Goal: Task Accomplishment & Management: Manage account settings

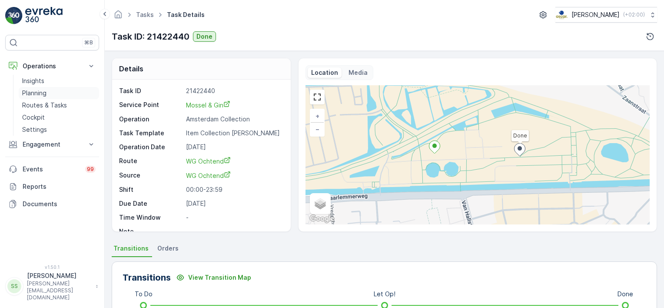
drag, startPoint x: 43, startPoint y: 104, endPoint x: 60, endPoint y: 98, distance: 17.8
click at [43, 104] on p "Routes & Tasks" at bounding box center [44, 105] width 45 height 9
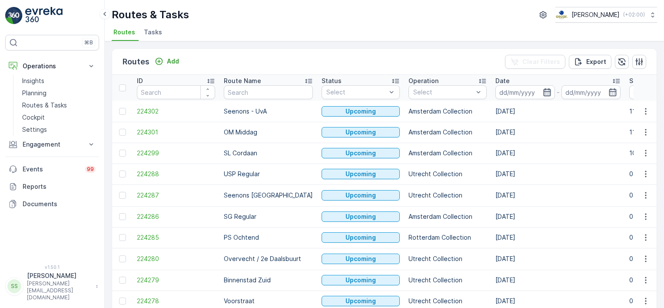
click at [543, 91] on icon "button" at bounding box center [547, 92] width 9 height 9
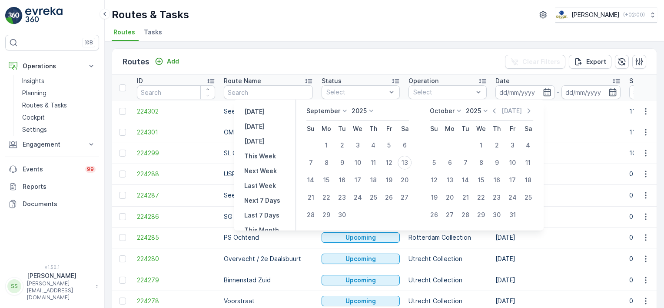
click at [408, 161] on div "13" at bounding box center [405, 163] width 14 height 14
type input "[DATE]"
click at [485, 52] on div "Routes Add Clear Filters Export" at bounding box center [384, 62] width 544 height 26
type input "[DATE]"
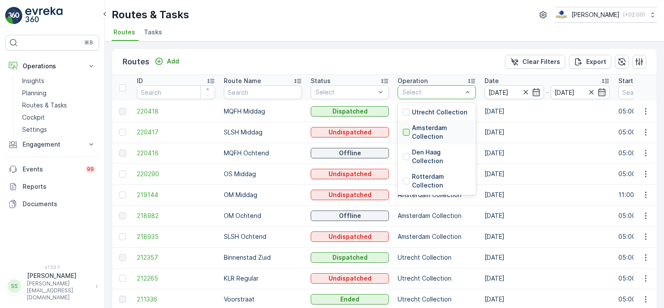
click at [407, 130] on div at bounding box center [406, 132] width 7 height 7
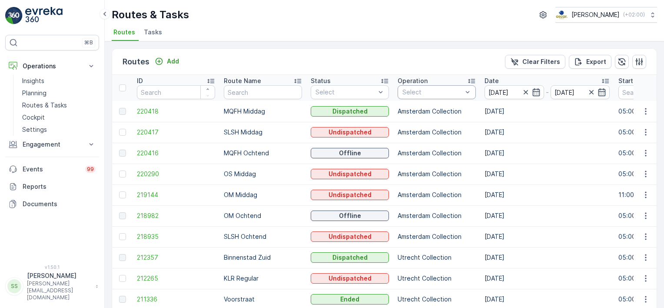
click at [395, 57] on div "Routes Add Clear Filters Export" at bounding box center [384, 62] width 544 height 26
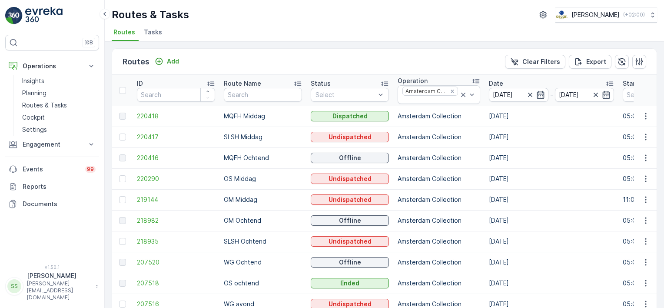
click at [140, 282] on span "207518" at bounding box center [176, 283] width 78 height 9
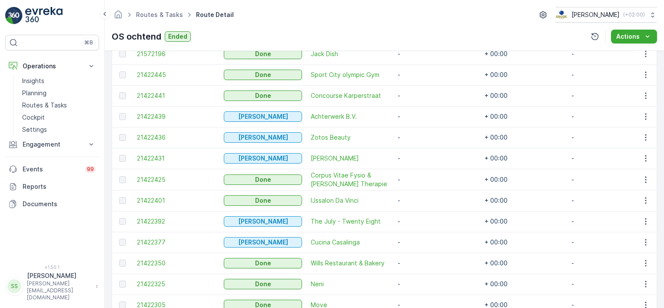
scroll to position [34, 0]
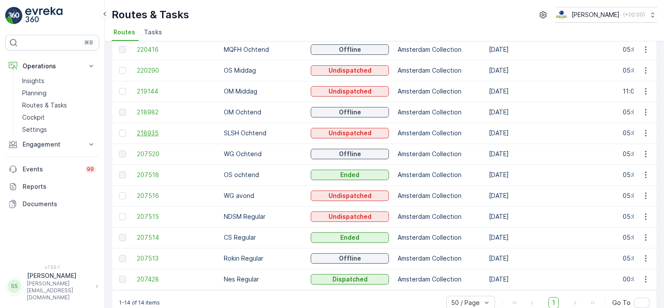
scroll to position [125, 0]
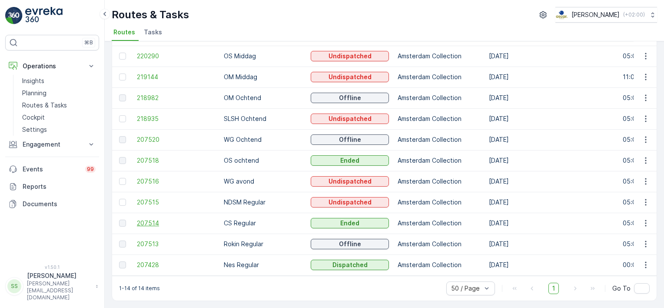
click at [148, 219] on span "207514" at bounding box center [176, 223] width 78 height 9
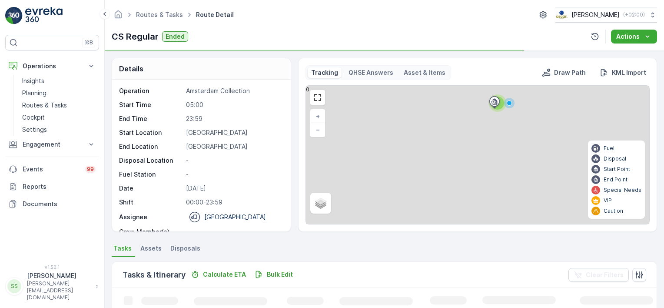
scroll to position [140, 0]
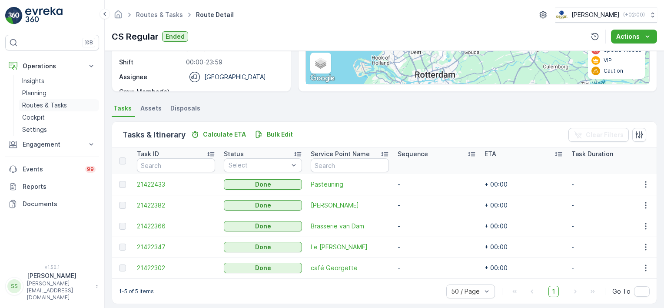
drag, startPoint x: 35, startPoint y: 106, endPoint x: 42, endPoint y: 107, distance: 7.0
click at [35, 106] on p "Routes & Tasks" at bounding box center [44, 105] width 45 height 9
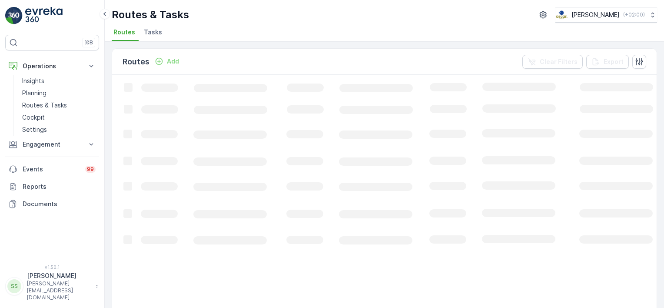
click at [149, 31] on span "Tasks" at bounding box center [153, 32] width 18 height 9
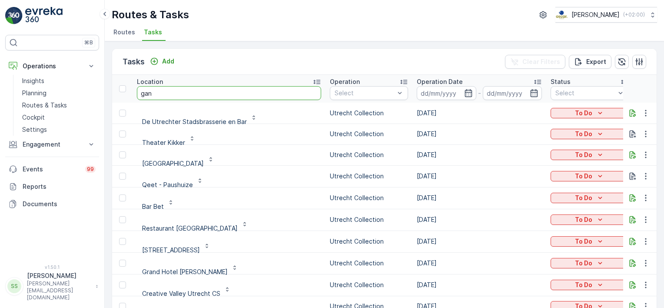
type input "gang"
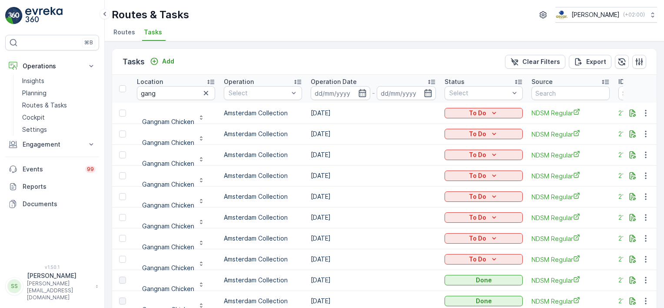
click at [257, 53] on div "Tasks Add Clear Filters Export" at bounding box center [384, 62] width 544 height 26
drag, startPoint x: 166, startPoint y: 95, endPoint x: 99, endPoint y: 90, distance: 66.6
click at [99, 90] on div "⌘B Operations Insights Planning Routes & Tasks Cockpit Settings Engagement Insi…" at bounding box center [332, 154] width 664 height 308
type input "vecht en"
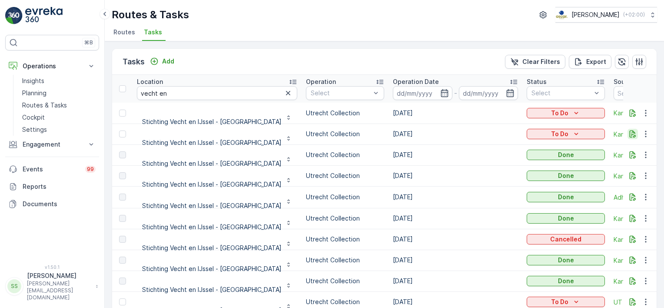
click at [630, 132] on icon "button" at bounding box center [633, 133] width 7 height 7
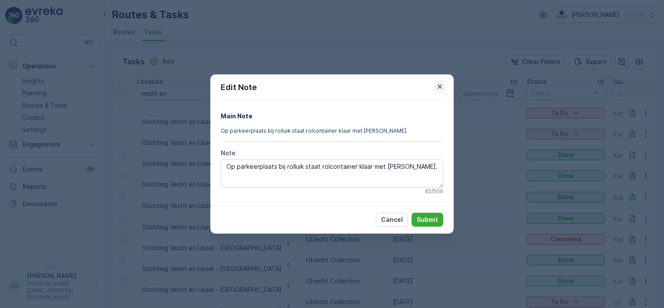
click at [441, 86] on icon "button" at bounding box center [439, 86] width 9 height 9
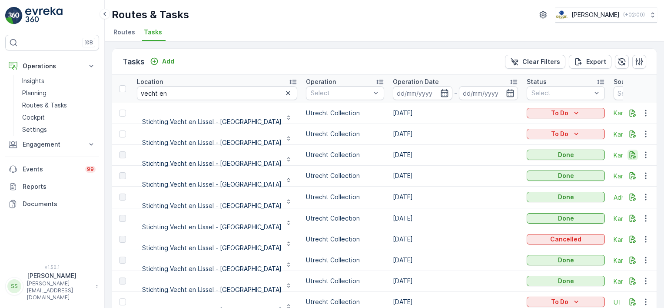
click at [630, 156] on icon "button" at bounding box center [633, 154] width 7 height 7
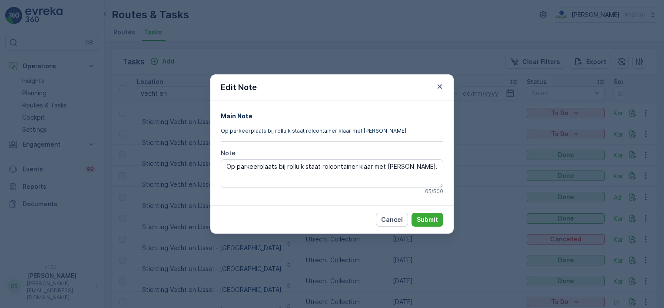
drag, startPoint x: 439, startPoint y: 88, endPoint x: 428, endPoint y: 61, distance: 29.2
click at [440, 88] on icon "button" at bounding box center [439, 86] width 9 height 9
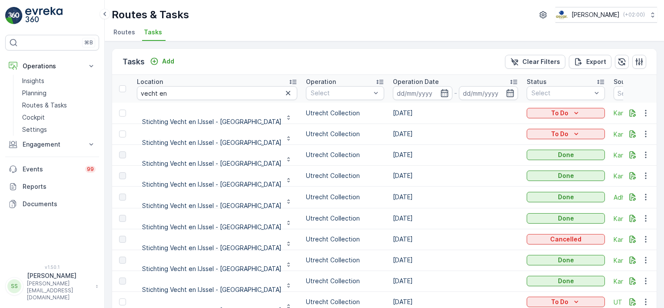
click at [427, 61] on div "Tasks Add Clear Filters Export" at bounding box center [384, 62] width 544 height 26
drag, startPoint x: 171, startPoint y: 90, endPoint x: 64, endPoint y: 90, distance: 106.5
click at [66, 90] on div "⌘B Operations Insights Planning Routes & Tasks Cockpit Settings Engagement Insi…" at bounding box center [332, 154] width 664 height 308
type input "noorder"
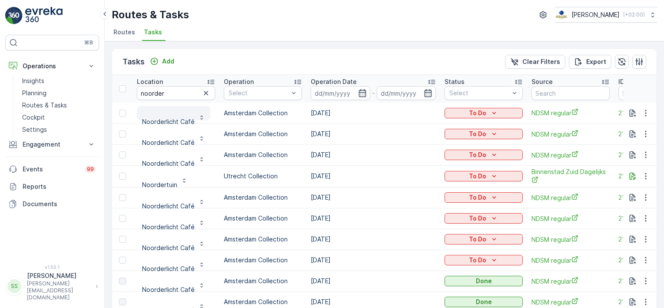
click at [173, 122] on p "Noorderlicht Café" at bounding box center [168, 121] width 53 height 9
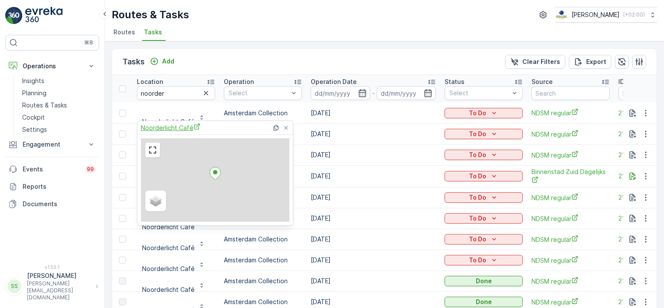
click at [171, 125] on span "Noorderlicht Café" at bounding box center [171, 127] width 60 height 9
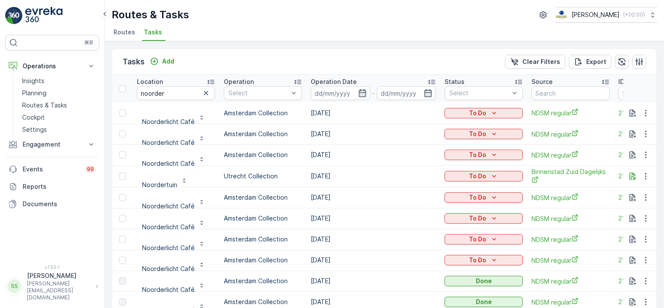
click at [125, 35] on span "Routes" at bounding box center [124, 32] width 22 height 9
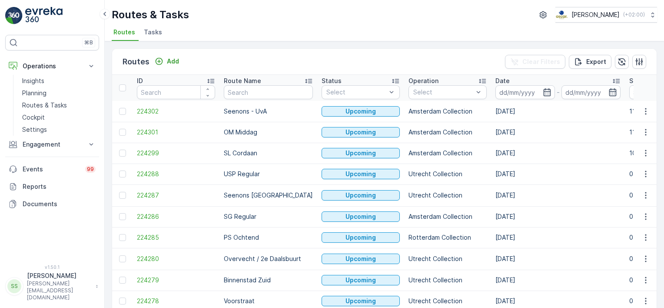
click at [543, 92] on icon "button" at bounding box center [547, 92] width 9 height 9
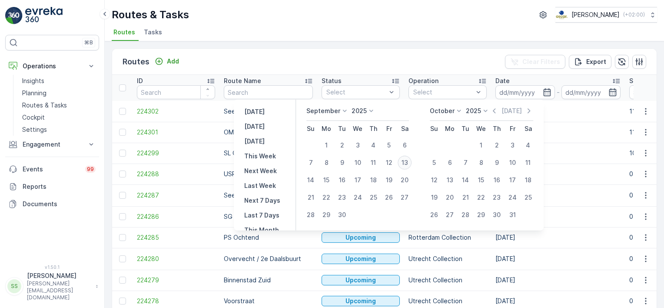
click at [405, 160] on div "13" at bounding box center [405, 163] width 14 height 14
type input "[DATE]"
click at [462, 61] on div "Routes Add Clear Filters Export" at bounding box center [384, 62] width 544 height 26
type input "[DATE]"
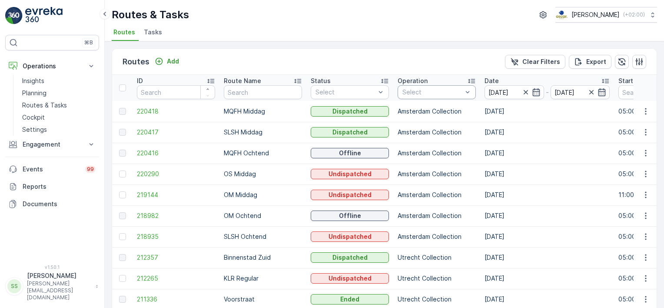
click at [436, 85] on div "Select" at bounding box center [437, 92] width 78 height 14
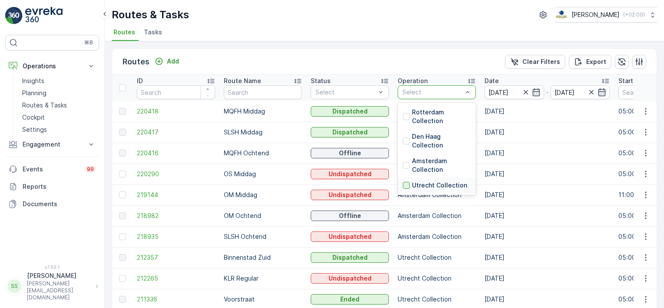
click at [406, 186] on div at bounding box center [406, 185] width 7 height 7
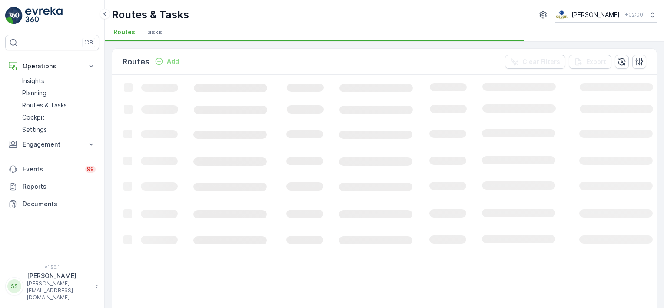
click at [268, 57] on div "Routes Add Clear Filters Export" at bounding box center [384, 62] width 544 height 26
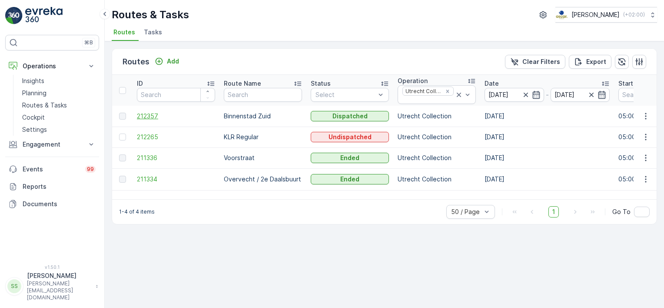
click at [143, 113] on span "212357" at bounding box center [176, 116] width 78 height 9
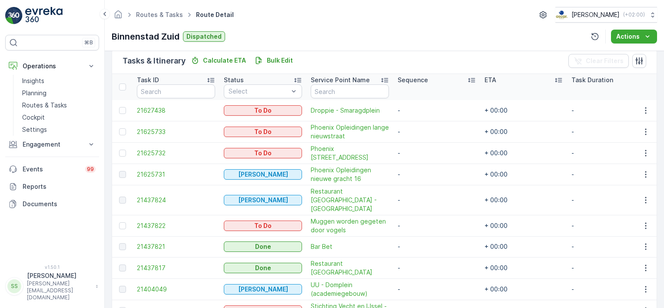
scroll to position [257, 0]
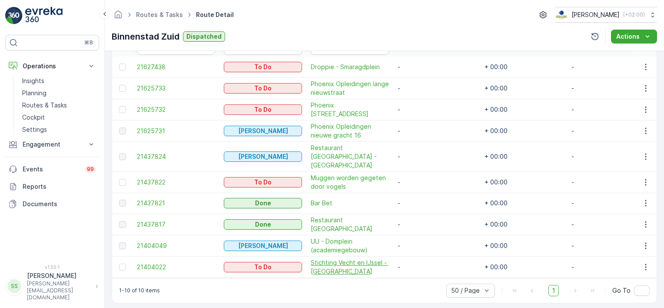
click at [337, 258] on span "Stichting Vecht en IJssel - Transwijk" at bounding box center [350, 266] width 78 height 17
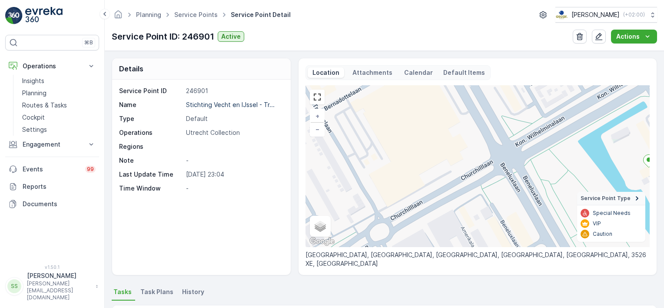
click at [417, 71] on p "Calendar" at bounding box center [418, 72] width 29 height 9
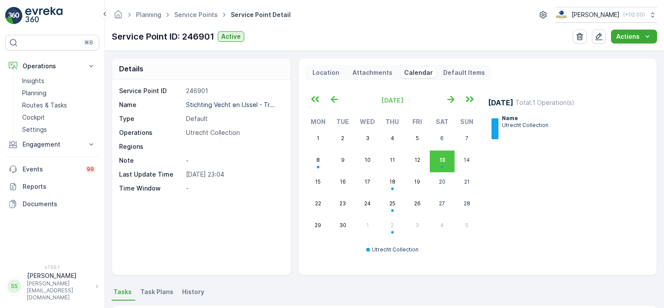
click at [299, 78] on div "Location Attachments Calendar Default Items September 2025 Mon Tue Wed Thu Fri …" at bounding box center [477, 166] width 359 height 217
click at [452, 99] on icon "button" at bounding box center [450, 99] width 7 height 7
click at [335, 99] on icon "button" at bounding box center [334, 99] width 7 height 7
click at [292, 67] on div "Details Service Point ID 246901 Name Stichting Vecht en IJssel - Tr... Type Def…" at bounding box center [384, 166] width 545 height 217
click at [292, 70] on div "Details Service Point ID 246901 Name Stichting Vecht en IJssel - Tr... Type Def…" at bounding box center [384, 166] width 545 height 217
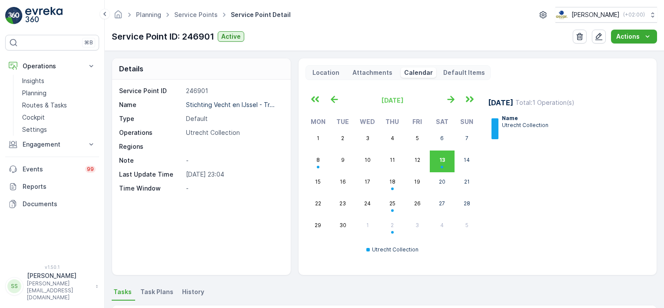
click at [570, 163] on div "13 September Total : 1 Operation(s) Name Utrecht Collection" at bounding box center [564, 175] width 172 height 171
click at [527, 169] on div "13 September Total : 1 Operation(s) Name Utrecht Collection" at bounding box center [564, 175] width 172 height 171
click at [293, 68] on div "Details Service Point ID 246901 Name Stichting Vecht en IJssel - Tr... Type Def…" at bounding box center [384, 166] width 545 height 217
click at [393, 122] on abbr "Thu" at bounding box center [391, 121] width 13 height 7
click at [393, 121] on abbr "Thu" at bounding box center [391, 121] width 13 height 7
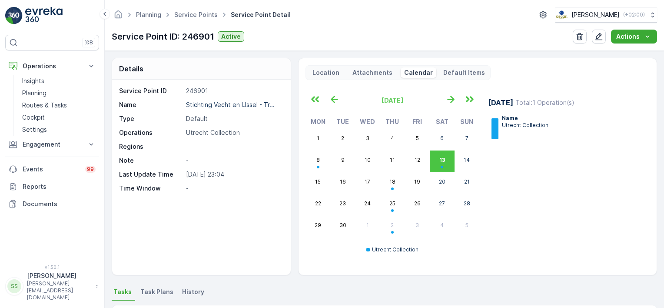
click at [588, 212] on div "13 September Total : 1 Operation(s) Name Utrecht Collection" at bounding box center [564, 175] width 172 height 171
drag, startPoint x: 454, startPoint y: 101, endPoint x: 315, endPoint y: 97, distance: 138.7
click at [454, 101] on icon "button" at bounding box center [451, 99] width 14 height 14
click at [332, 97] on icon "button" at bounding box center [334, 99] width 14 height 14
click at [590, 202] on div "13 September Total : 1 Operation(s) Name Utrecht Collection" at bounding box center [564, 175] width 172 height 171
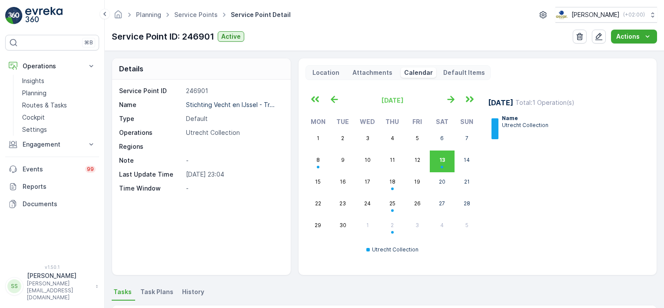
click at [290, 67] on div "Details Service Point ID 246901 Name Stichting Vecht en IJssel - Tr... Type Def…" at bounding box center [384, 166] width 545 height 217
click at [38, 106] on p "Routes & Tasks" at bounding box center [44, 105] width 45 height 9
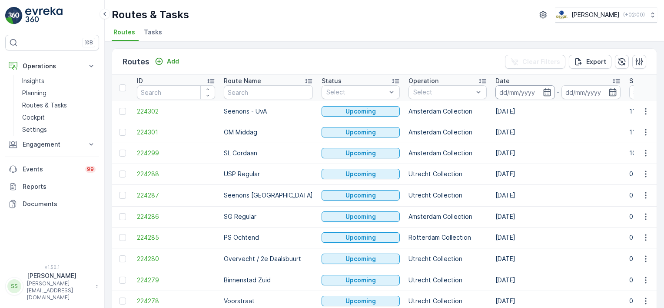
click at [541, 95] on input at bounding box center [525, 92] width 60 height 14
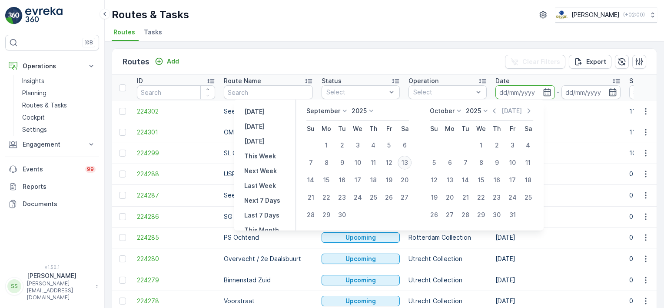
click at [401, 165] on div "13" at bounding box center [405, 163] width 14 height 14
type input "[DATE]"
click at [478, 75] on th "Operation Select" at bounding box center [447, 88] width 87 height 26
type input "[DATE]"
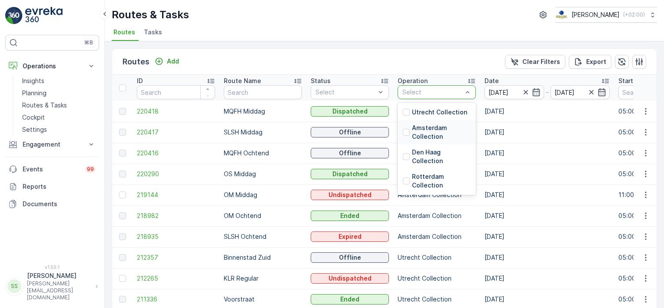
click at [401, 132] on div "Amsterdam Collection" at bounding box center [437, 132] width 78 height 24
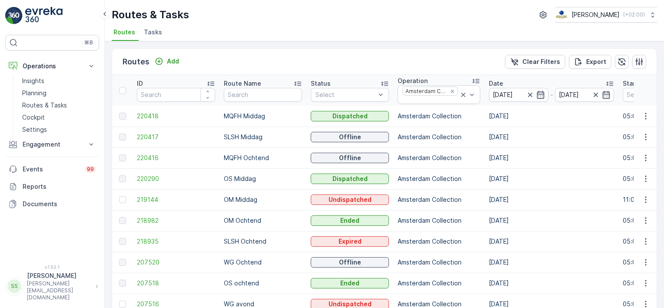
click at [112, 57] on div "Routes Add Clear Filters Export" at bounding box center [384, 62] width 544 height 26
click at [149, 158] on span "220416" at bounding box center [176, 157] width 78 height 9
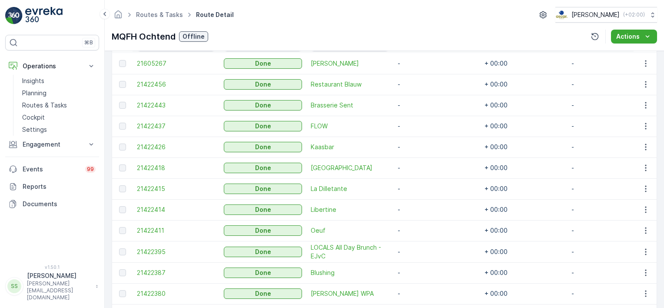
scroll to position [422, 0]
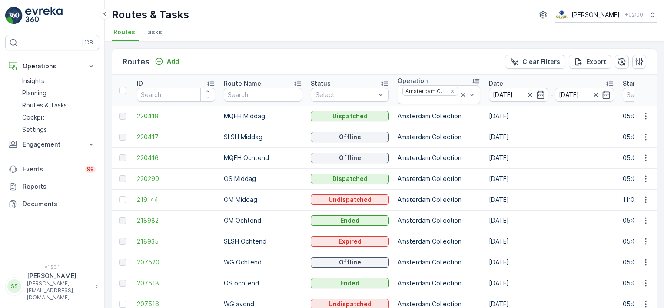
click at [108, 94] on div "Routes Add Clear Filters Export ID Route Name Status Select Operation Amsterdam…" at bounding box center [384, 174] width 559 height 266
click at [152, 115] on span "220418" at bounding box center [176, 116] width 78 height 9
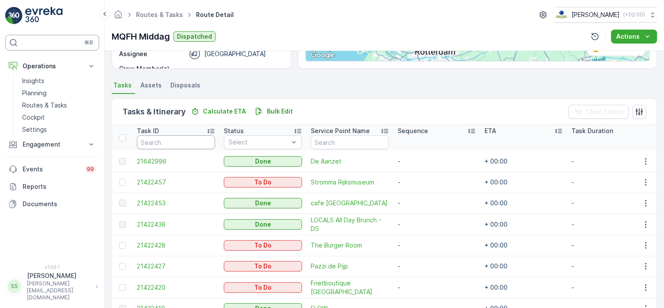
scroll to position [92, 0]
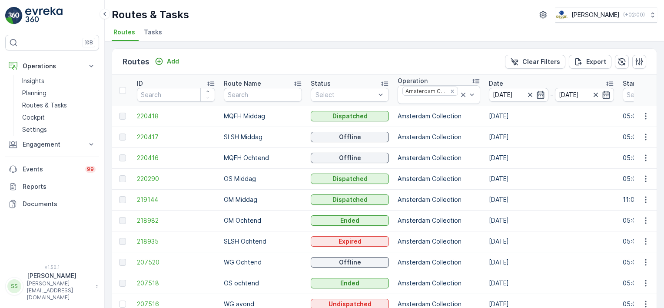
click at [156, 178] on span "220290" at bounding box center [176, 178] width 78 height 9
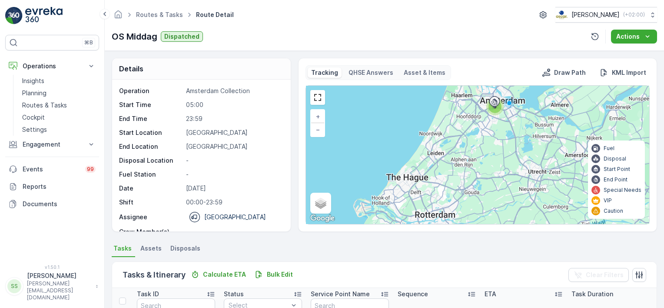
click at [255, 35] on div "OS Middag Dispatched Actions" at bounding box center [384, 37] width 545 height 14
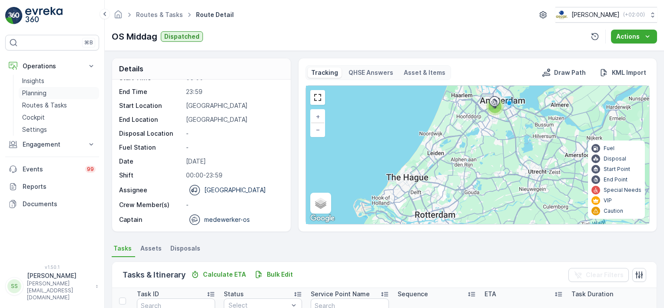
click at [49, 90] on link "Planning" at bounding box center [59, 93] width 80 height 12
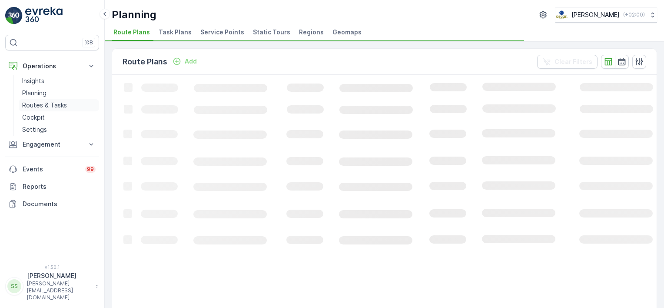
click at [50, 101] on p "Routes & Tasks" at bounding box center [44, 105] width 45 height 9
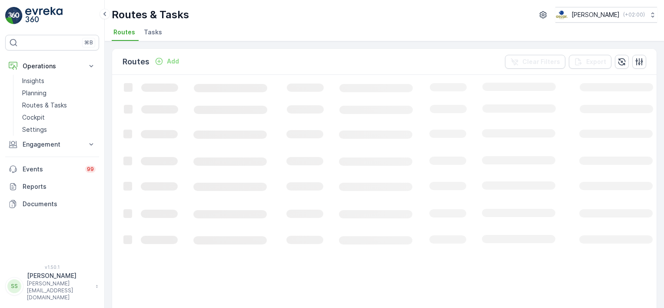
click at [273, 63] on div "Routes Add Clear Filters Export" at bounding box center [384, 62] width 544 height 26
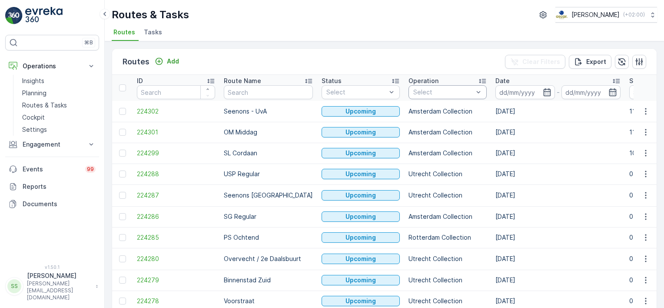
click at [426, 96] on div "Select" at bounding box center [447, 92] width 78 height 14
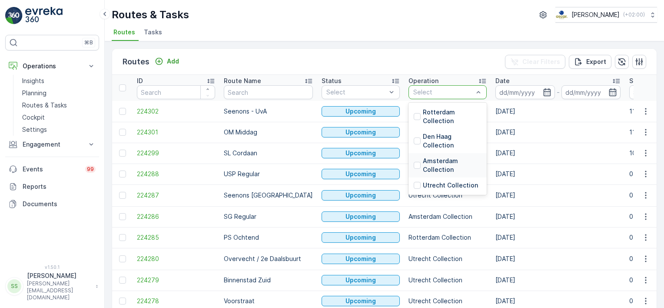
click at [414, 160] on div "Amsterdam Collection" at bounding box center [448, 164] width 68 height 17
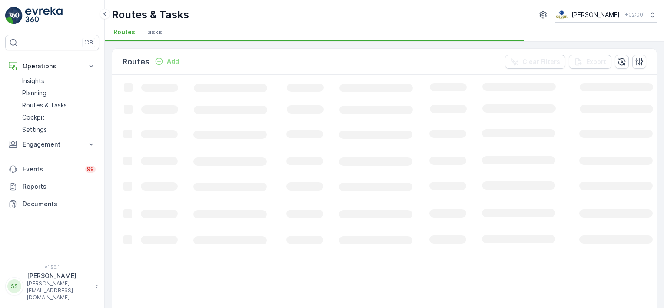
click at [419, 55] on div "Routes Add Clear Filters Export" at bounding box center [384, 62] width 544 height 26
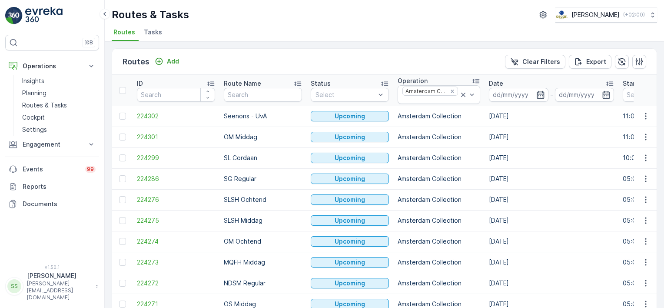
click at [538, 94] on icon "button" at bounding box center [540, 94] width 9 height 9
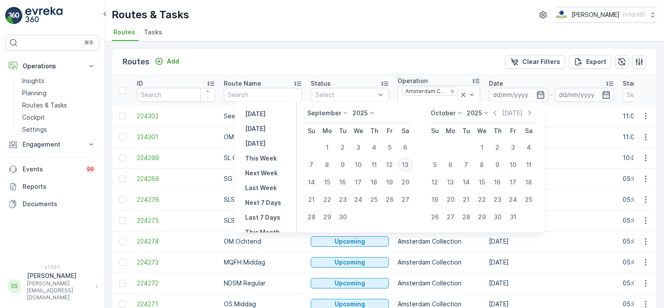
click at [410, 162] on div "13" at bounding box center [405, 165] width 14 height 14
type input "[DATE]"
click at [427, 56] on div "Routes Add Clear Filters Export" at bounding box center [384, 62] width 544 height 26
type input "[DATE]"
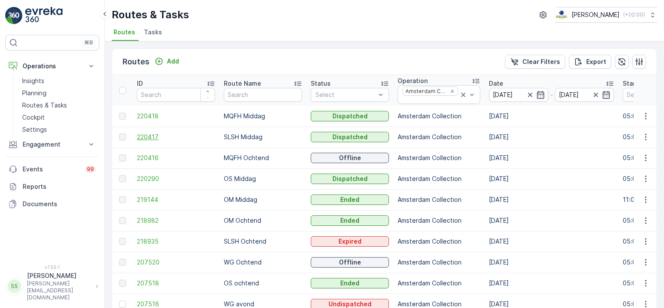
click at [146, 135] on span "220417" at bounding box center [176, 137] width 78 height 9
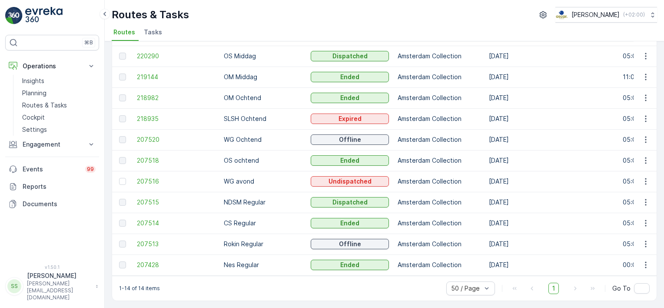
scroll to position [82, 0]
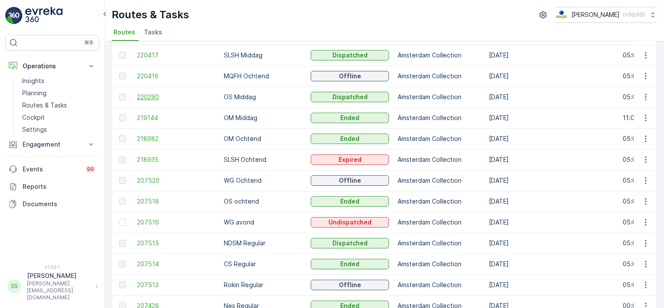
click at [152, 97] on span "220290" at bounding box center [176, 97] width 78 height 9
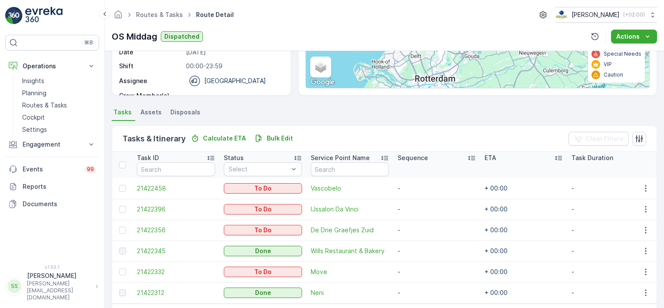
scroll to position [171, 0]
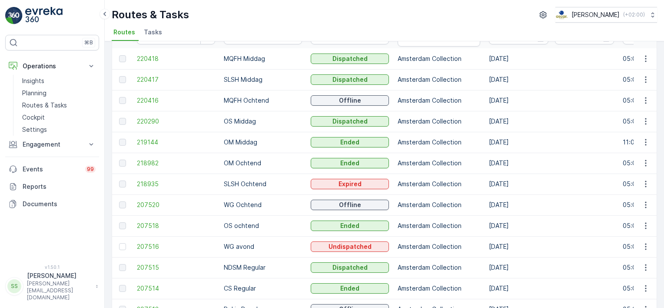
scroll to position [87, 0]
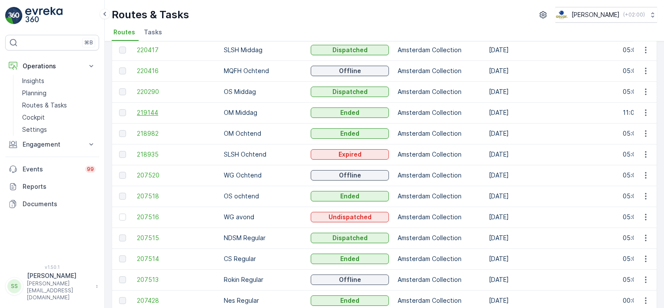
click at [150, 111] on span "219144" at bounding box center [176, 112] width 78 height 9
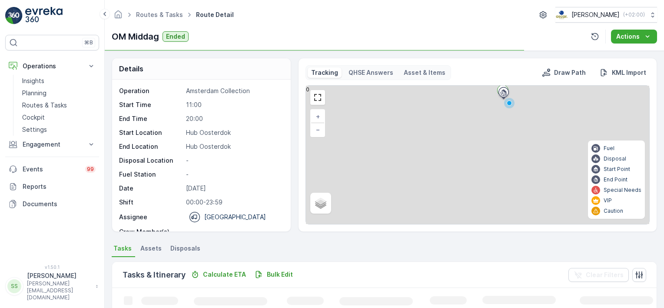
scroll to position [87, 0]
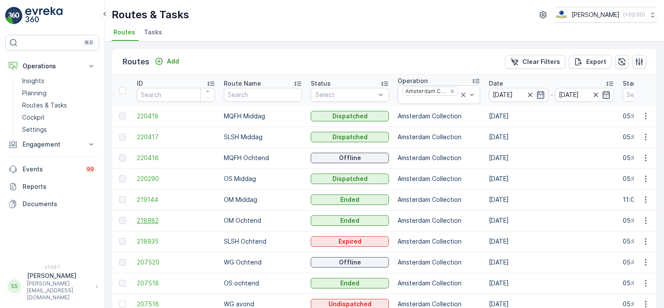
click at [148, 217] on span "218982" at bounding box center [176, 220] width 78 height 9
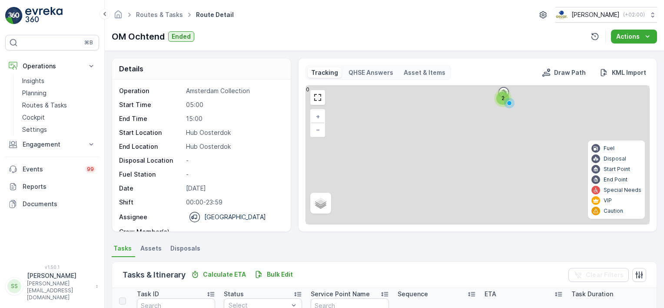
scroll to position [130, 0]
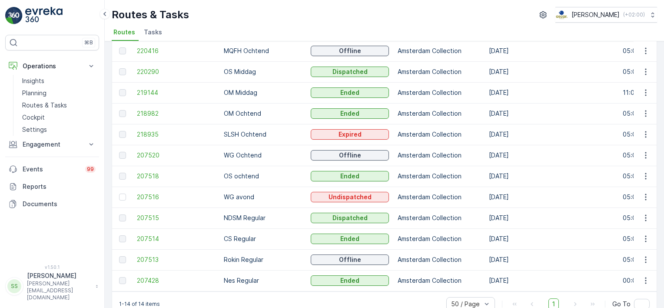
scroll to position [125, 0]
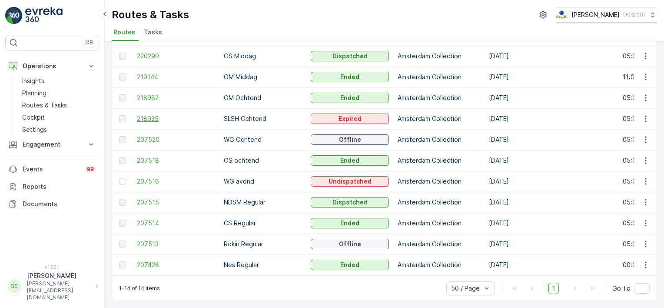
click at [149, 118] on span "218935" at bounding box center [176, 118] width 78 height 9
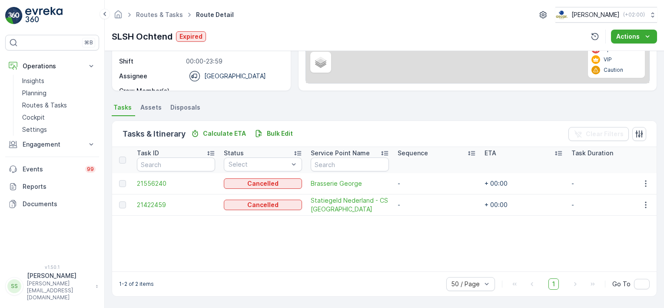
scroll to position [144, 0]
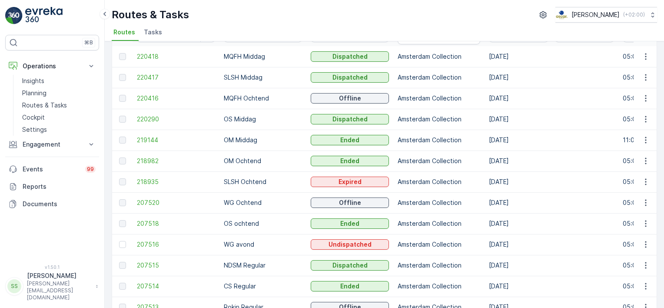
scroll to position [87, 0]
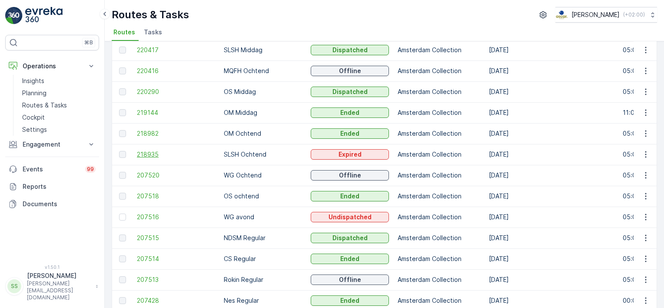
click at [151, 150] on span "218935" at bounding box center [176, 154] width 78 height 9
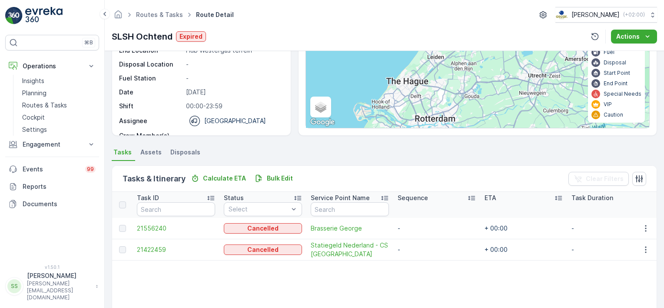
scroll to position [140, 0]
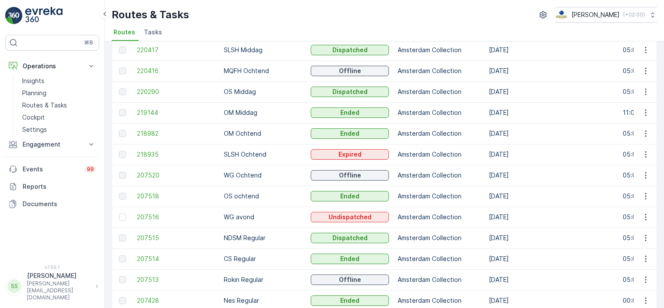
scroll to position [43, 0]
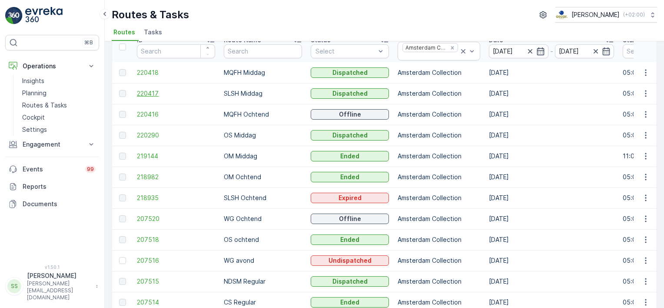
click at [151, 92] on span "220417" at bounding box center [176, 93] width 78 height 9
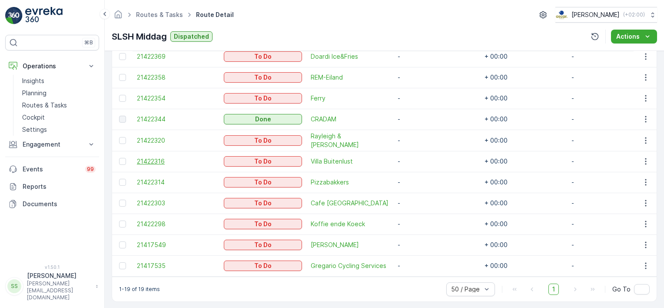
scroll to position [174, 0]
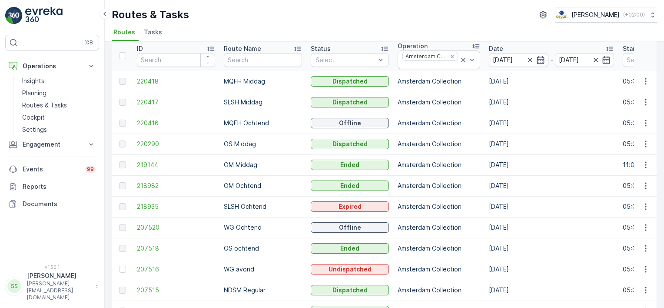
scroll to position [43, 0]
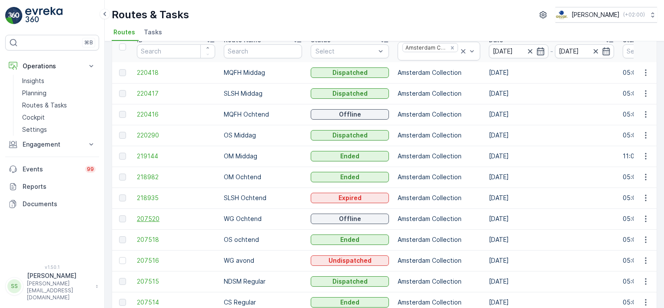
click at [145, 219] on span "207520" at bounding box center [176, 218] width 78 height 9
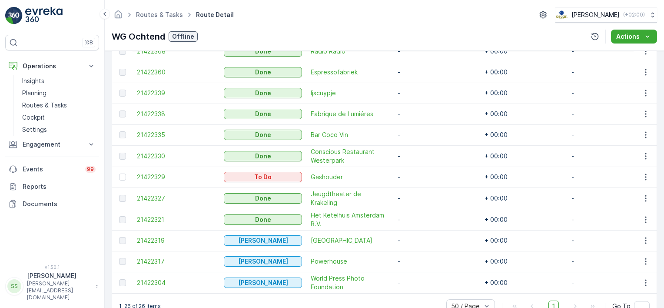
scroll to position [591, 0]
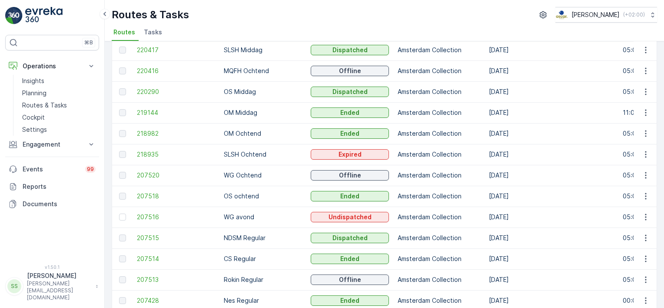
scroll to position [125, 0]
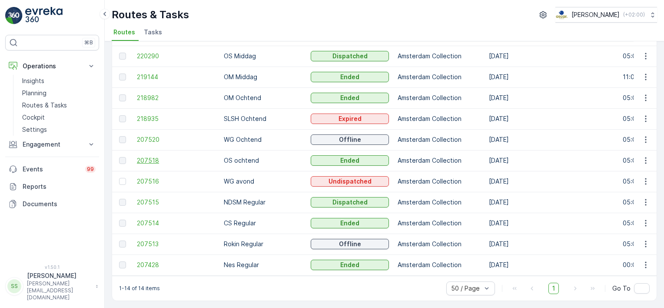
click at [144, 158] on span "207518" at bounding box center [176, 160] width 78 height 9
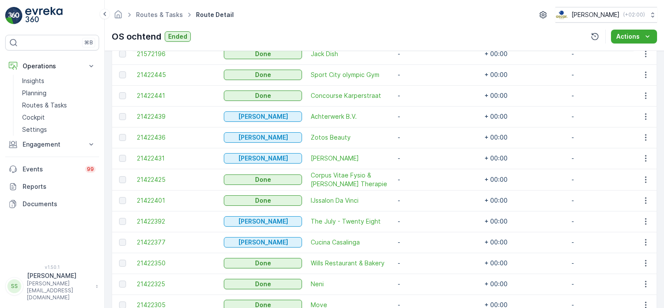
scroll to position [332, 0]
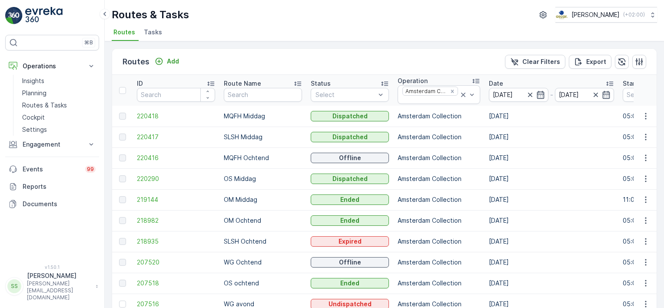
scroll to position [125, 0]
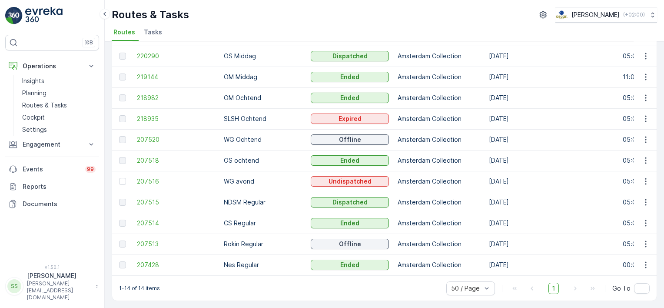
click at [152, 220] on span "207514" at bounding box center [176, 223] width 78 height 9
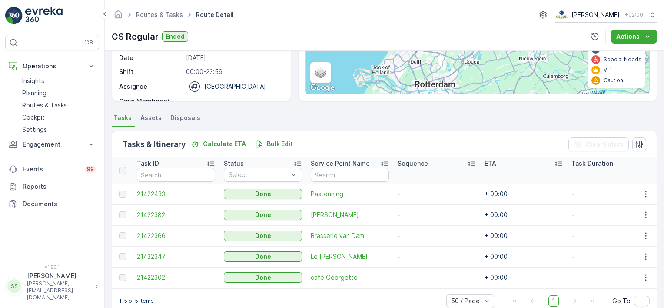
scroll to position [150, 0]
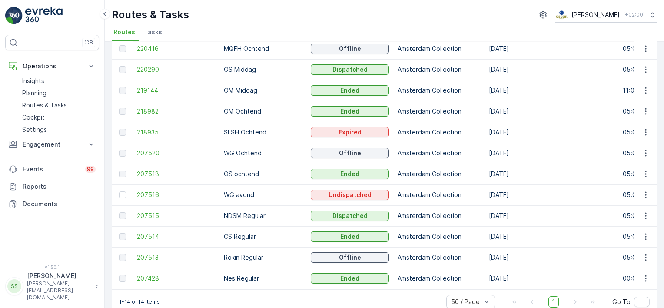
scroll to position [125, 0]
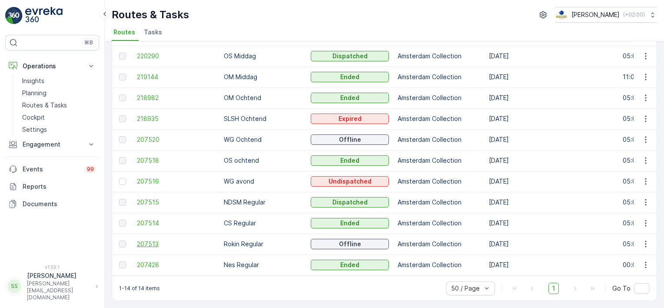
click at [146, 240] on span "207513" at bounding box center [176, 243] width 78 height 9
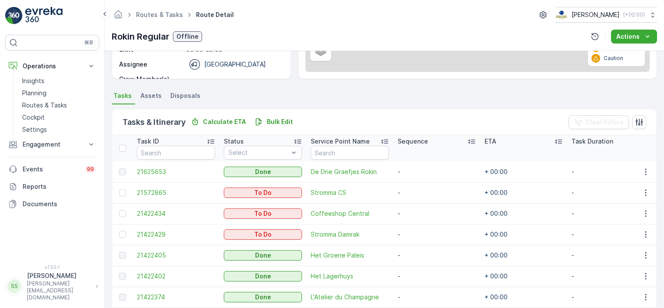
scroll to position [283, 0]
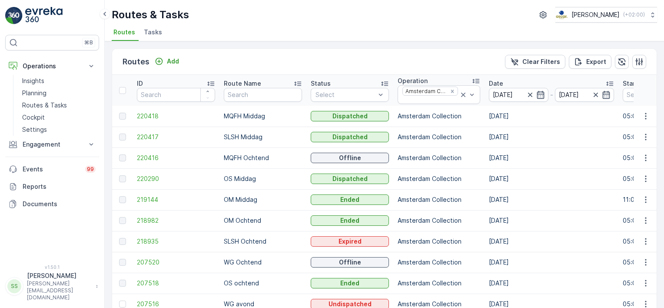
scroll to position [125, 0]
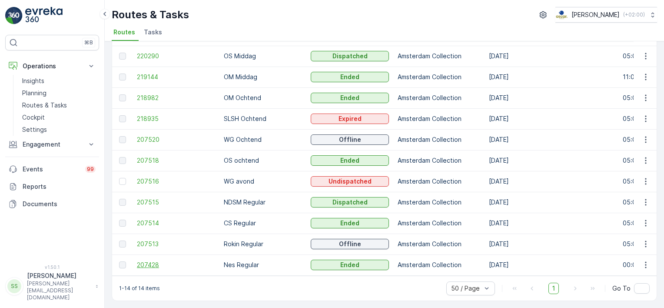
click at [144, 261] on span "207428" at bounding box center [176, 264] width 78 height 9
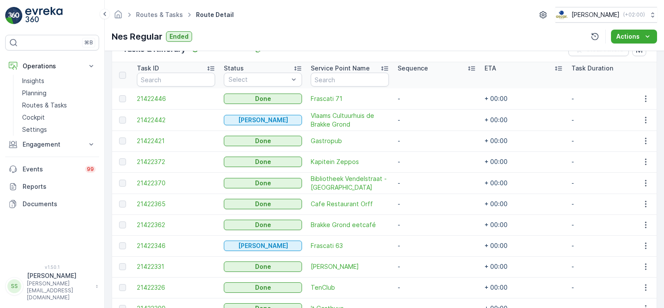
scroll to position [276, 0]
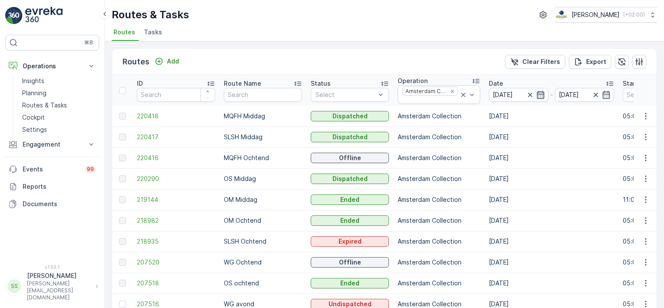
click at [537, 92] on icon "button" at bounding box center [540, 94] width 9 height 9
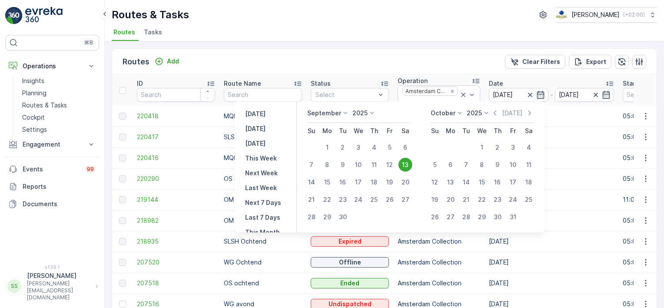
click at [310, 180] on div "14" at bounding box center [312, 182] width 14 height 14
type input "[DATE]"
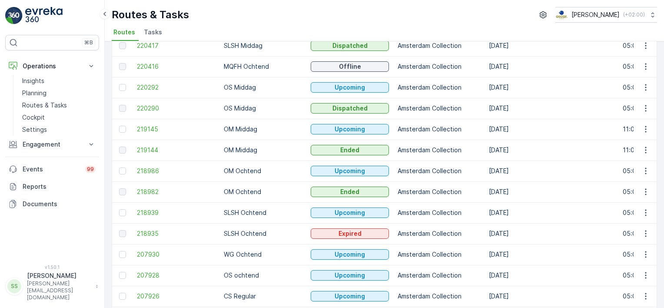
scroll to position [174, 0]
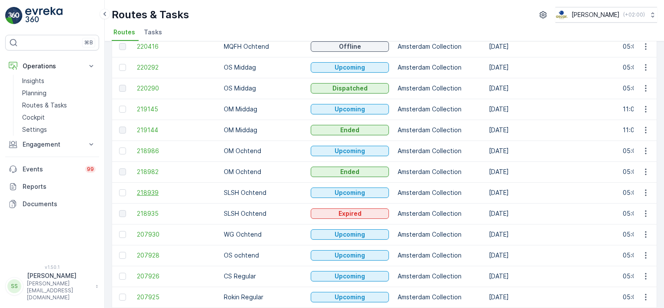
click at [153, 192] on span "218939" at bounding box center [176, 192] width 78 height 9
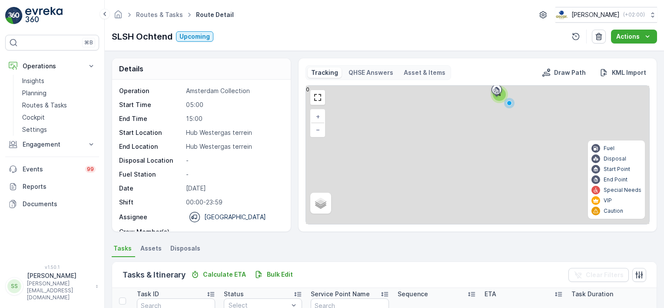
scroll to position [130, 0]
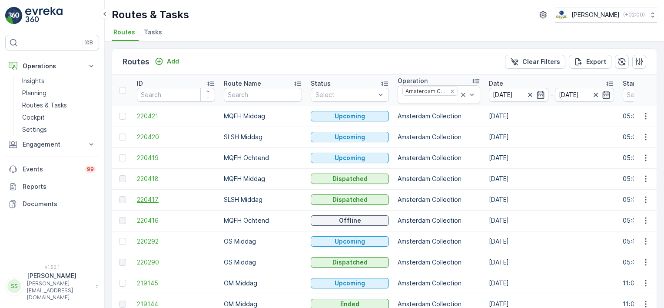
click at [139, 198] on span "220417" at bounding box center [176, 199] width 78 height 9
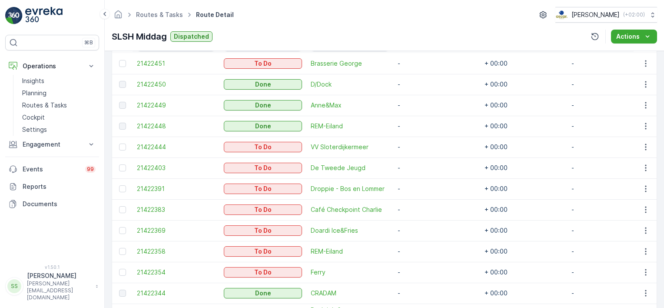
scroll to position [217, 0]
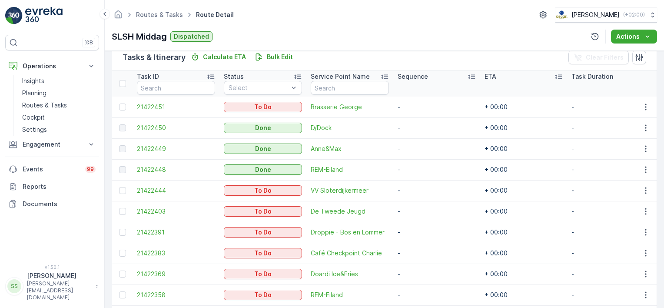
click at [395, 40] on div "SLSH Middag Dispatched Actions" at bounding box center [384, 37] width 545 height 14
click at [285, 29] on div "Routes & Tasks Route Detail Oscar Circulair ( +02:00 ) SLSH Middag Dispatched A…" at bounding box center [384, 25] width 559 height 51
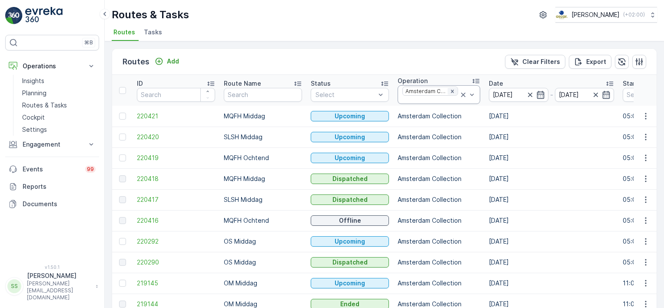
click at [451, 90] on icon "Remove Amsterdam Collection" at bounding box center [452, 91] width 3 height 3
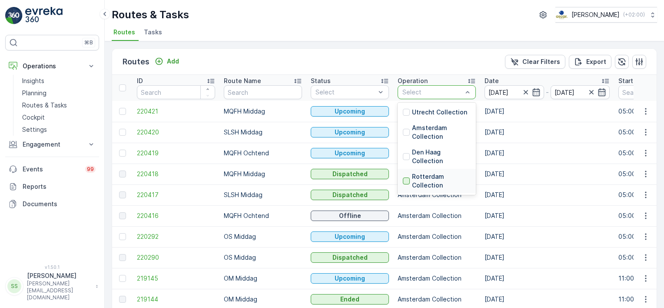
click at [408, 182] on div at bounding box center [406, 180] width 7 height 7
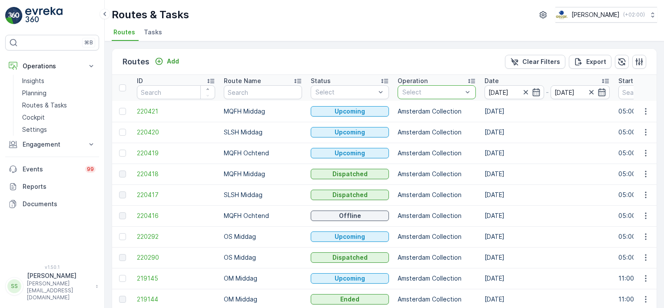
click at [325, 63] on div "Routes Add Clear Filters Export" at bounding box center [384, 62] width 544 height 26
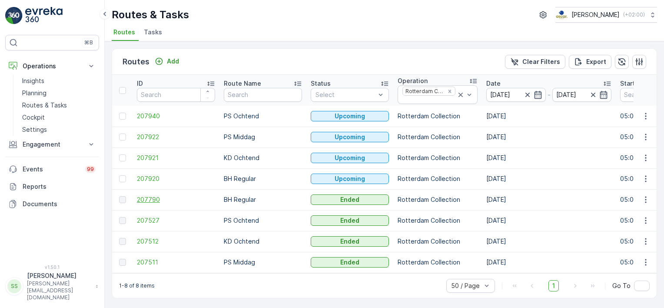
click at [151, 197] on span "207790" at bounding box center [176, 199] width 78 height 9
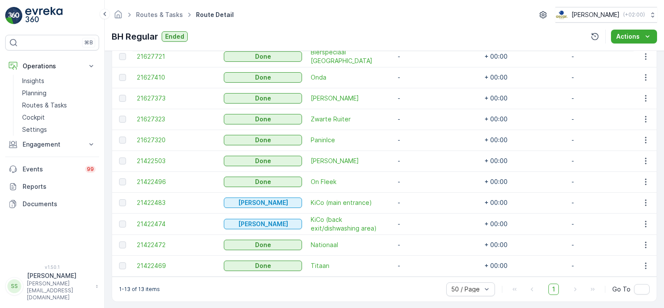
scroll to position [314, 0]
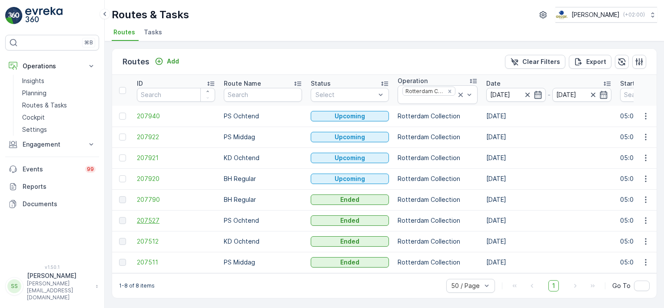
click at [151, 219] on span "207527" at bounding box center [176, 220] width 78 height 9
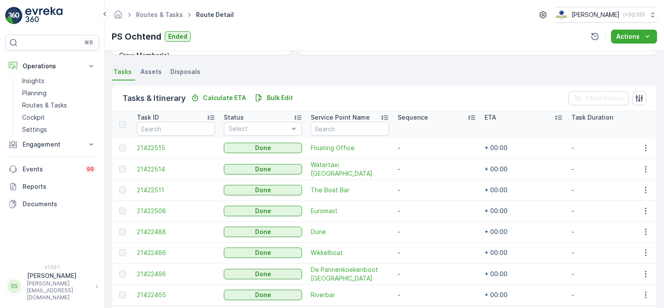
scroll to position [213, 0]
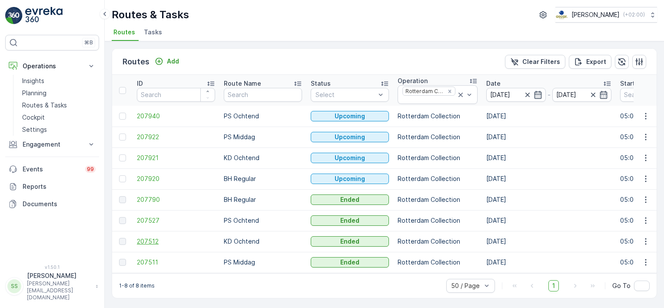
click at [160, 239] on span "207512" at bounding box center [176, 241] width 78 height 9
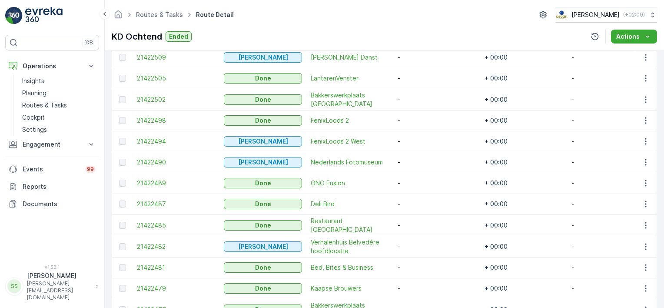
scroll to position [610, 0]
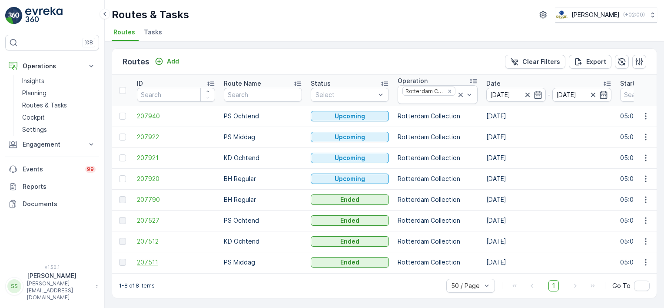
click at [141, 261] on span "207511" at bounding box center [176, 262] width 78 height 9
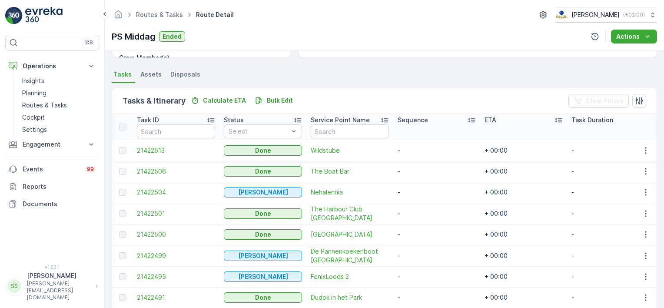
scroll to position [219, 0]
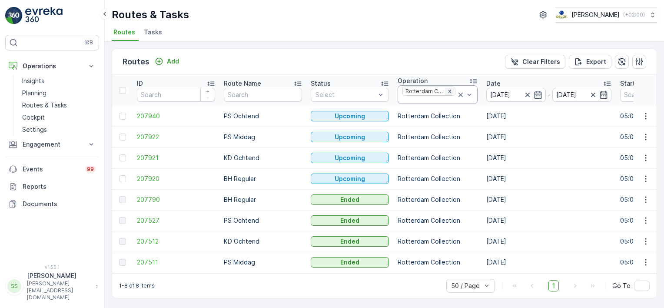
click at [449, 90] on icon "Remove Rotterdam Collection" at bounding box center [450, 91] width 6 height 6
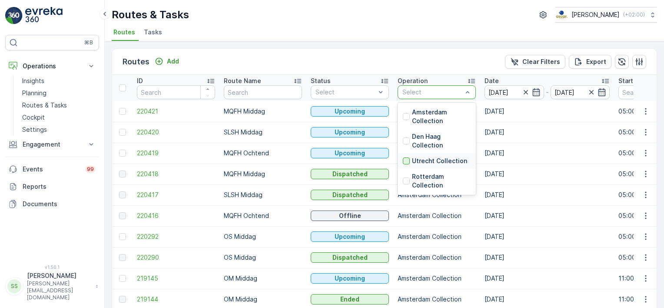
click at [408, 158] on div at bounding box center [406, 160] width 7 height 7
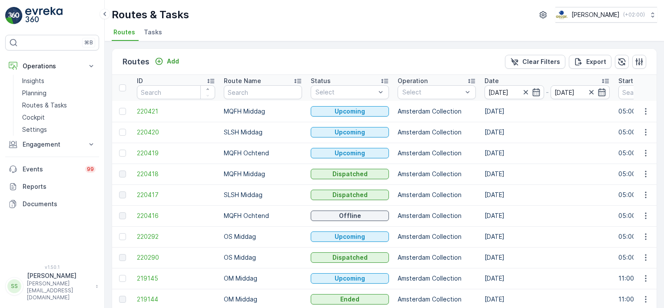
click at [431, 64] on div "Routes Add Clear Filters Export" at bounding box center [384, 62] width 544 height 26
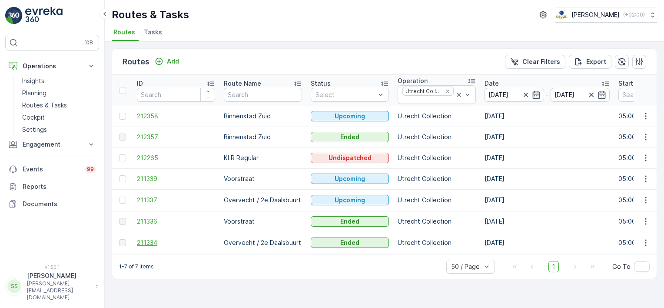
click at [143, 242] on span "211334" at bounding box center [176, 242] width 78 height 9
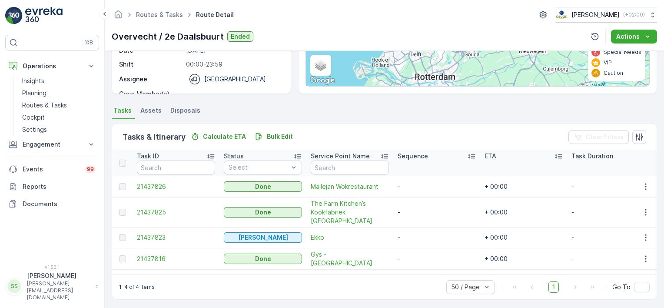
scroll to position [140, 0]
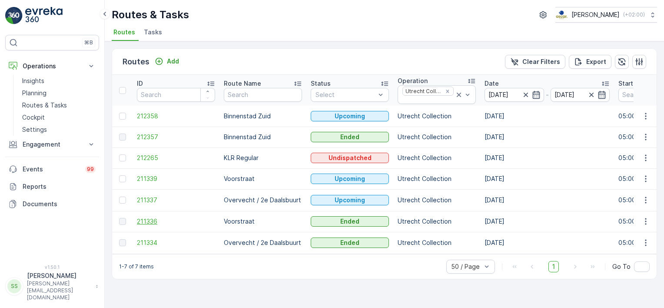
click at [146, 221] on span "211336" at bounding box center [176, 221] width 78 height 9
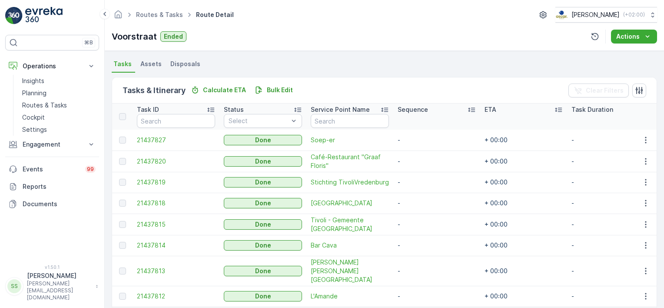
scroll to position [213, 0]
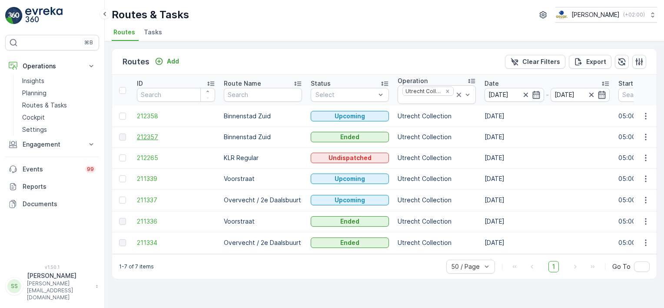
click at [146, 134] on span "212357" at bounding box center [176, 137] width 78 height 9
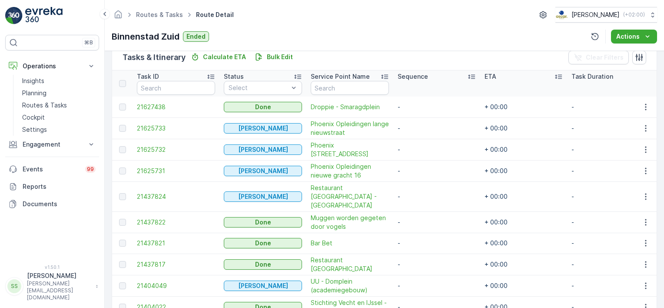
scroll to position [257, 0]
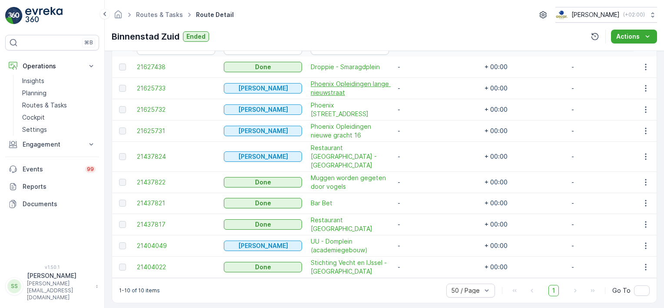
click at [332, 82] on span "Phoenix Opleidingen lange nieuwstraat" at bounding box center [350, 88] width 78 height 17
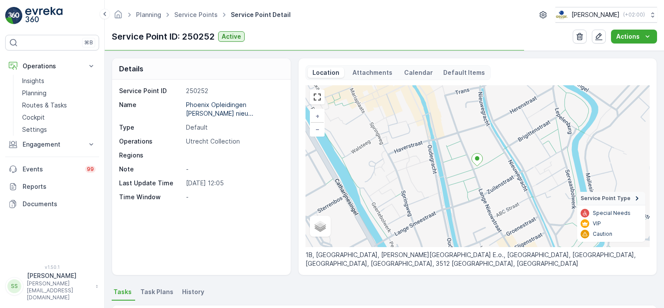
click at [380, 74] on p "Attachments" at bounding box center [372, 72] width 43 height 9
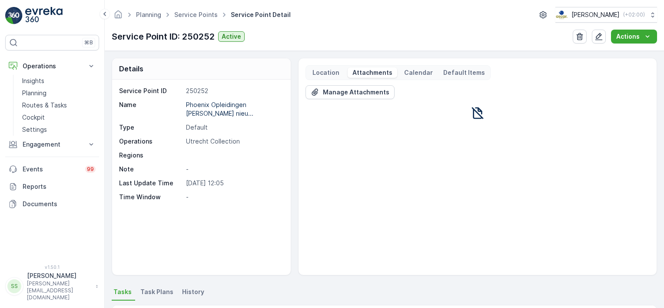
click at [423, 71] on p "Calendar" at bounding box center [418, 72] width 29 height 9
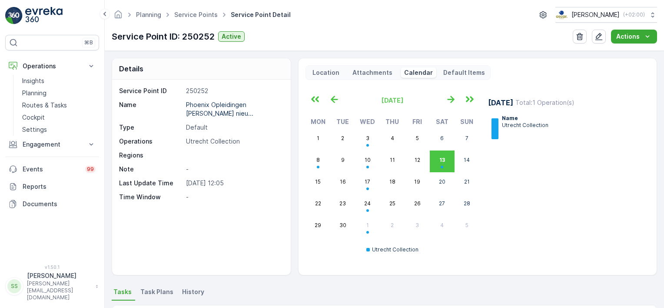
click at [189, 249] on div "Service Point ID 250252 Name Phoenix Opleidingen lange nieu... Type Default Ope…" at bounding box center [201, 177] width 179 height 195
click at [287, 44] on div "Planning Service Points Service Point Detail Oscar Circulair ( +02:00 ) Service…" at bounding box center [384, 25] width 559 height 51
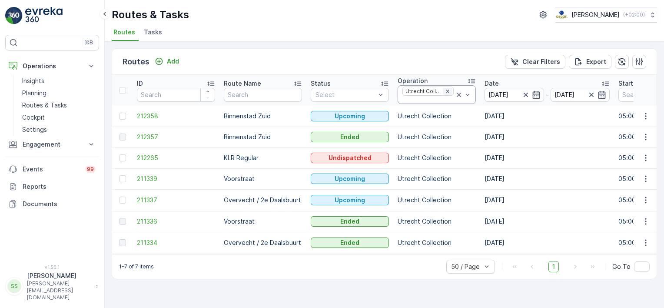
click at [446, 89] on icon "Remove Utrecht Collection" at bounding box center [448, 91] width 6 height 6
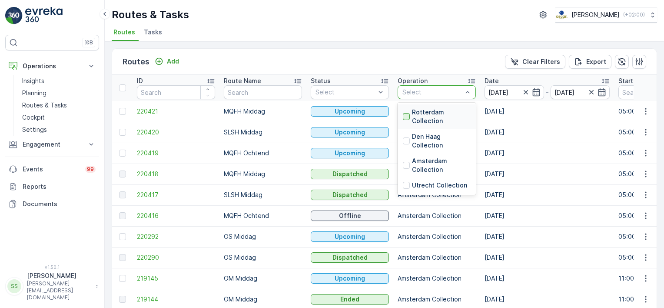
click at [407, 116] on div at bounding box center [406, 116] width 7 height 7
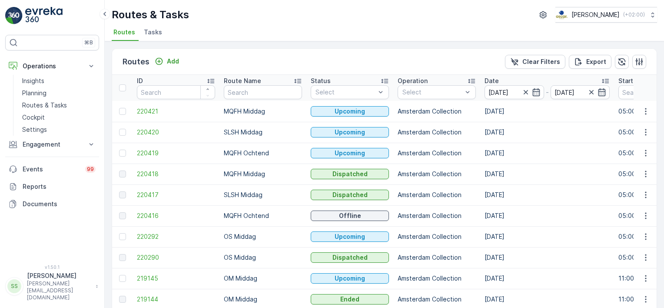
click at [428, 55] on div "Routes Add Clear Filters Export" at bounding box center [384, 62] width 544 height 26
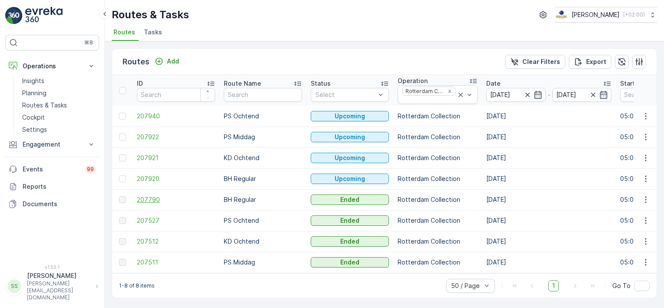
click at [149, 197] on span "207790" at bounding box center [176, 199] width 78 height 9
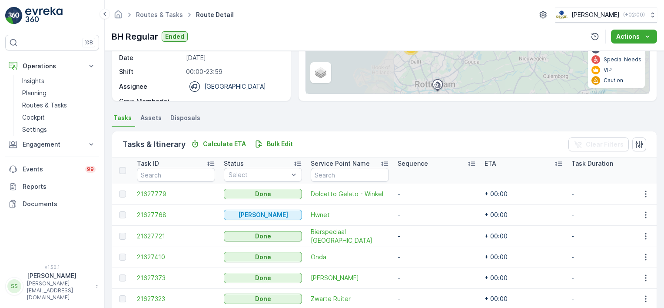
scroll to position [199, 0]
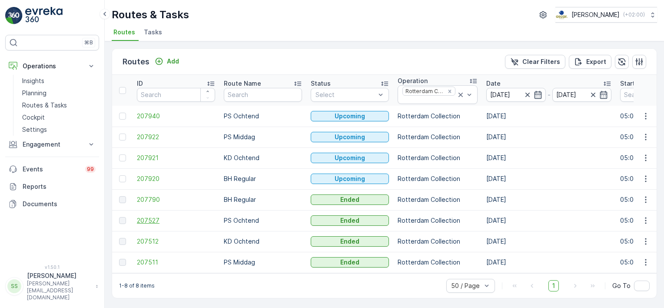
click at [151, 220] on span "207527" at bounding box center [176, 220] width 78 height 9
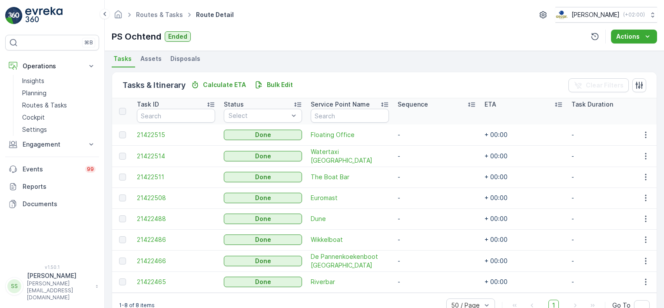
scroll to position [213, 0]
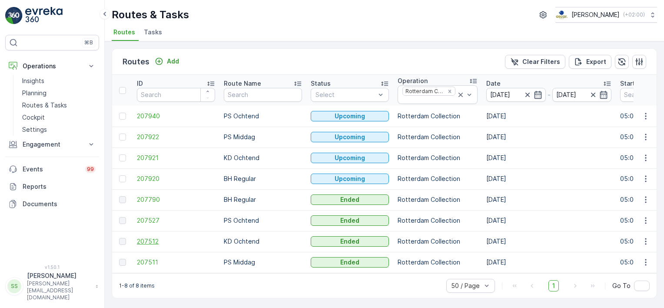
click at [148, 241] on span "207512" at bounding box center [176, 241] width 78 height 9
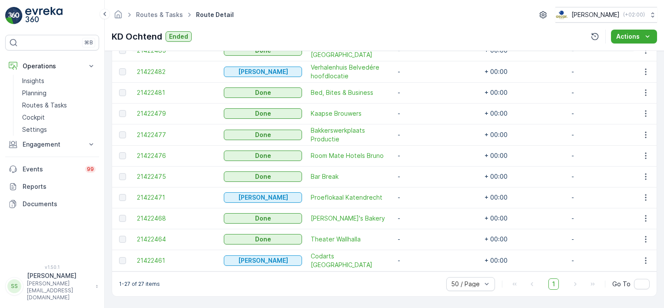
scroll to position [615, 0]
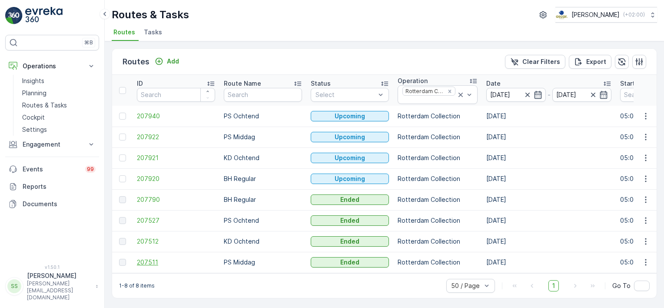
click at [150, 261] on span "207511" at bounding box center [176, 262] width 78 height 9
click at [448, 90] on icon "Remove Rotterdam Collection" at bounding box center [449, 91] width 3 height 3
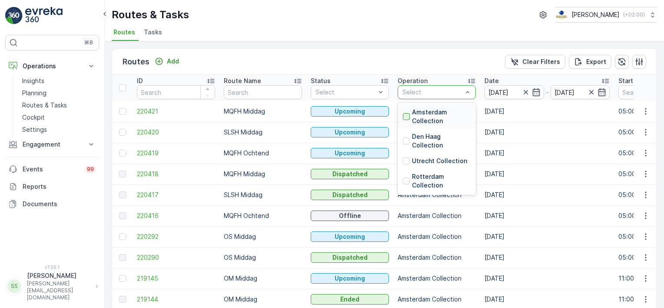
click at [408, 113] on div at bounding box center [406, 116] width 7 height 7
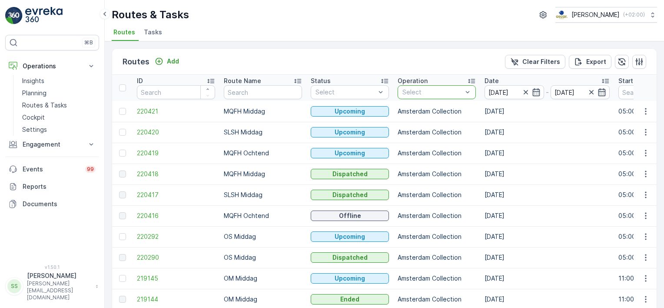
click at [418, 59] on div "Routes Add Clear Filters Export" at bounding box center [384, 62] width 544 height 26
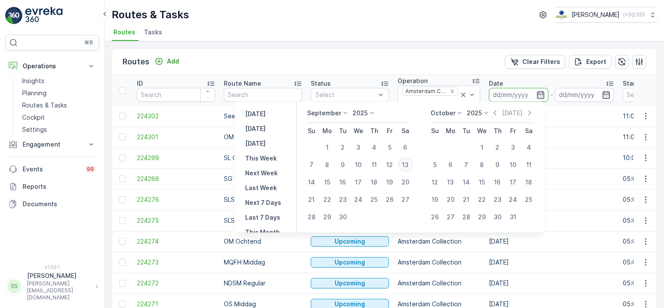
click at [410, 164] on div "13" at bounding box center [405, 165] width 14 height 14
type input "[DATE]"
click at [424, 55] on div "Routes Add Clear Filters Export" at bounding box center [384, 62] width 544 height 26
type input "[DATE]"
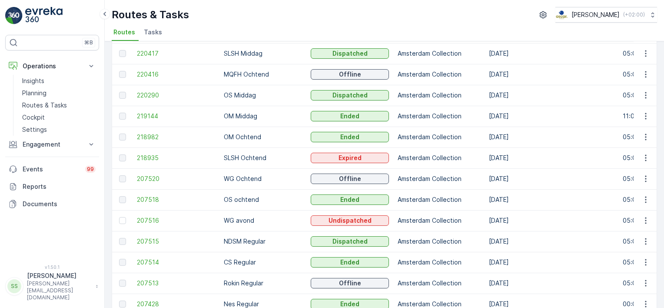
scroll to position [38, 0]
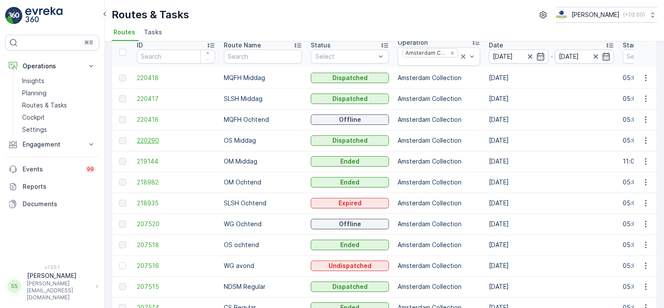
click at [150, 139] on span "220290" at bounding box center [176, 140] width 78 height 9
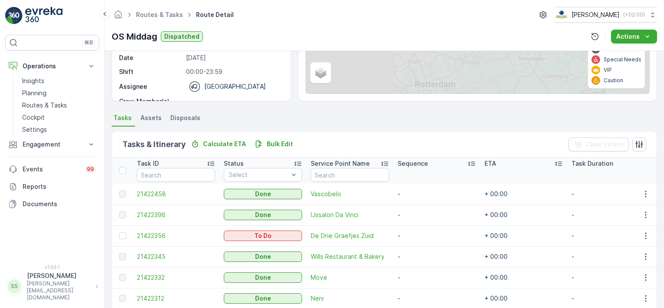
scroll to position [171, 0]
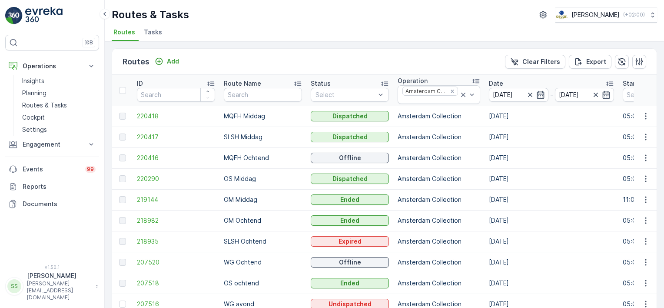
click at [148, 115] on span "220418" at bounding box center [176, 116] width 78 height 9
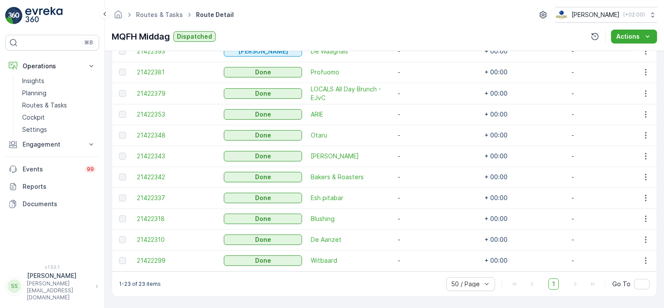
scroll to position [531, 0]
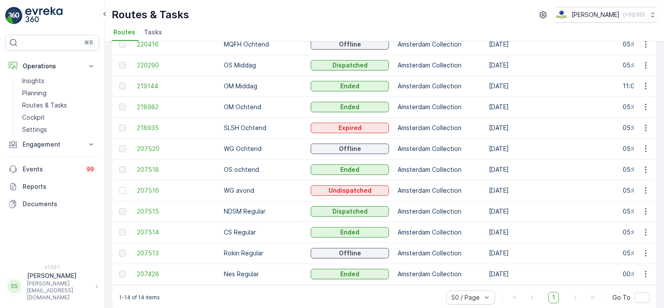
scroll to position [125, 0]
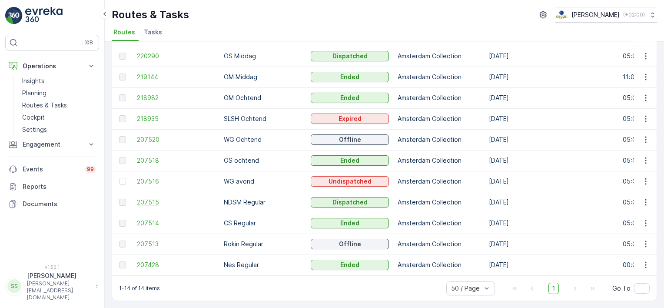
click at [146, 198] on span "207515" at bounding box center [176, 202] width 78 height 9
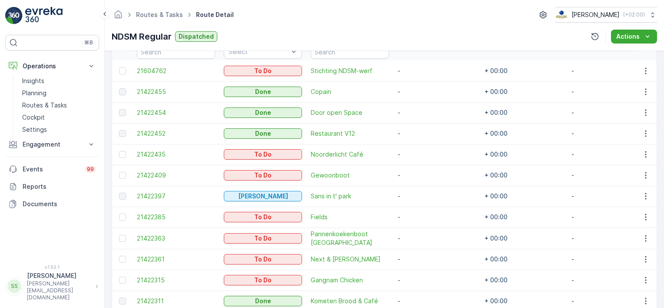
scroll to position [297, 0]
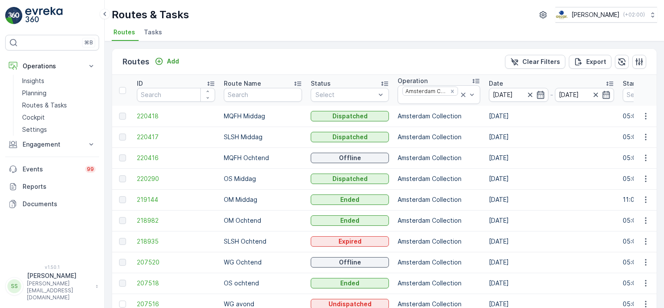
click at [105, 96] on div "Routes Add Clear Filters Export ID Route Name Status Select Operation Amsterdam…" at bounding box center [384, 174] width 559 height 266
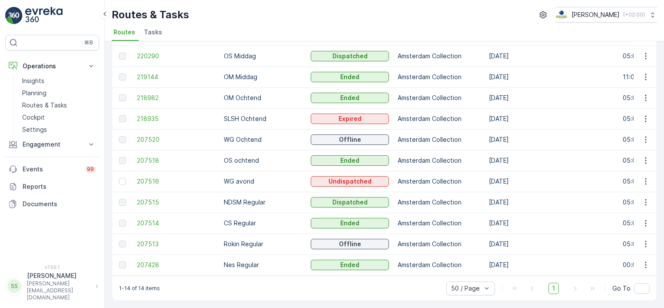
click at [289, 30] on ul "Routes Tasks" at bounding box center [381, 33] width 538 height 15
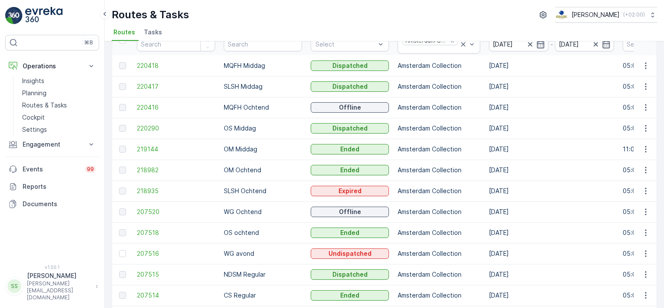
scroll to position [0, 0]
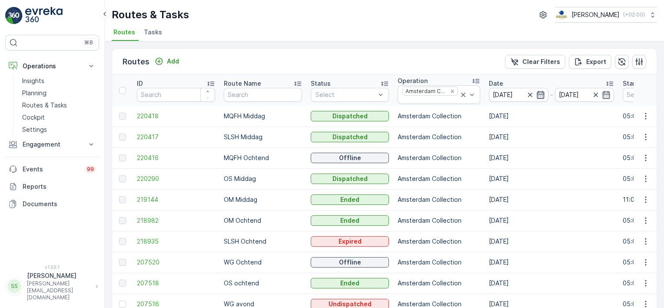
click at [538, 96] on icon "button" at bounding box center [540, 94] width 9 height 9
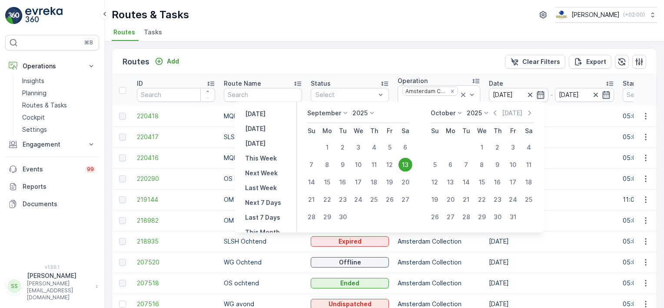
click at [302, 181] on div "September 2025 Su Mo Tu We Th Fr Sa 1 2 3 4 5 6 7 8 9 10 11 12 13 14 15 16 17 1…" at bounding box center [421, 167] width 248 height 131
click at [313, 181] on div "14" at bounding box center [312, 182] width 14 height 14
type input "[DATE]"
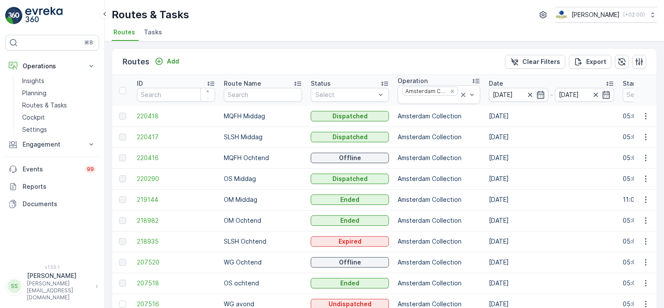
click at [405, 67] on div "Routes Add Clear Filters Export" at bounding box center [384, 62] width 544 height 26
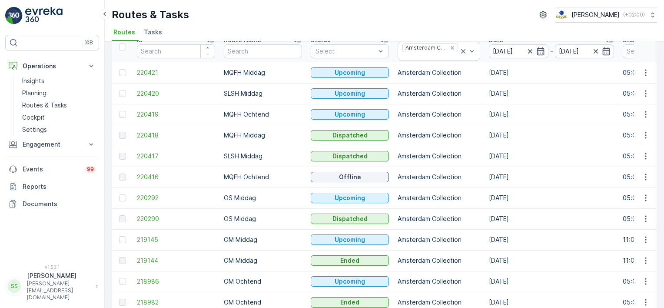
scroll to position [130, 0]
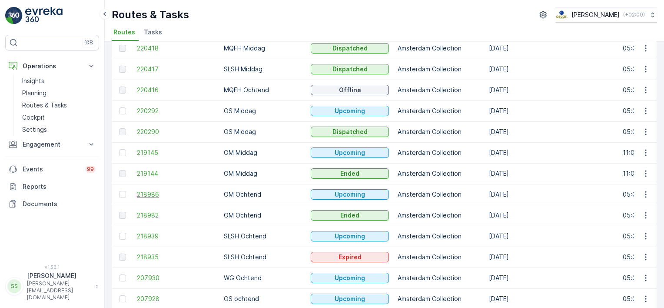
click at [150, 193] on span "218986" at bounding box center [176, 194] width 78 height 9
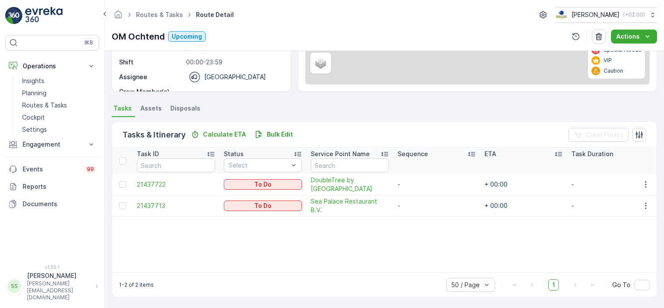
scroll to position [144, 0]
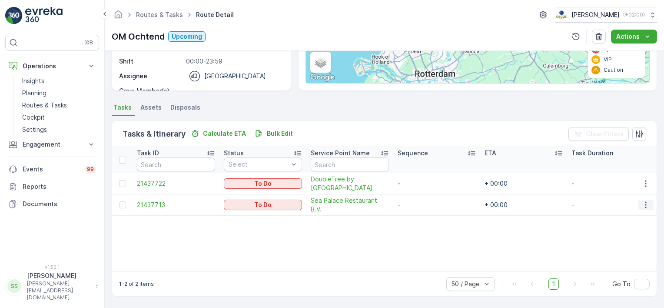
click at [643, 208] on icon "button" at bounding box center [645, 204] width 9 height 9
click at [612, 247] on span "Change Route" at bounding box center [623, 246] width 42 height 9
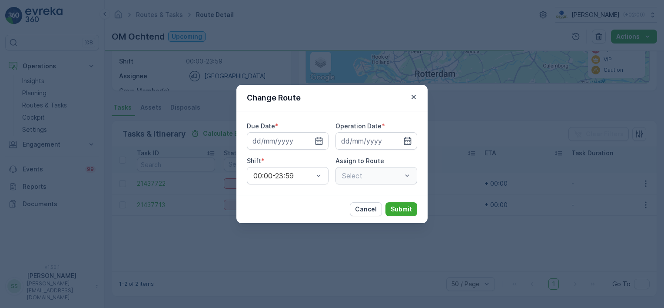
type input "[DATE]"
click at [331, 99] on div "Change Route" at bounding box center [331, 98] width 191 height 27
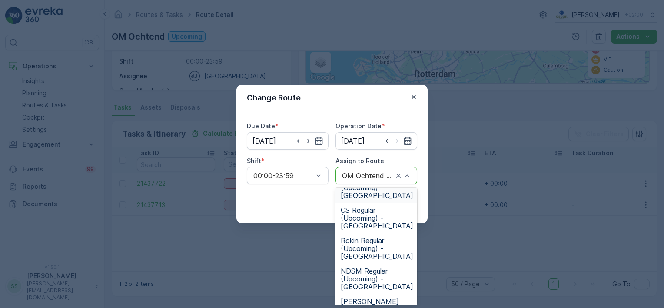
scroll to position [313, 0]
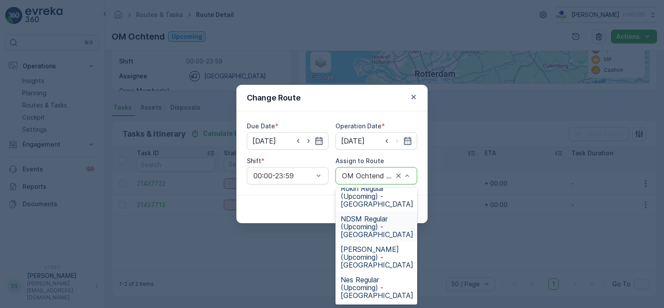
click at [360, 224] on span "NDSM Regular (Upcoming) - [GEOGRAPHIC_DATA]" at bounding box center [377, 226] width 73 height 23
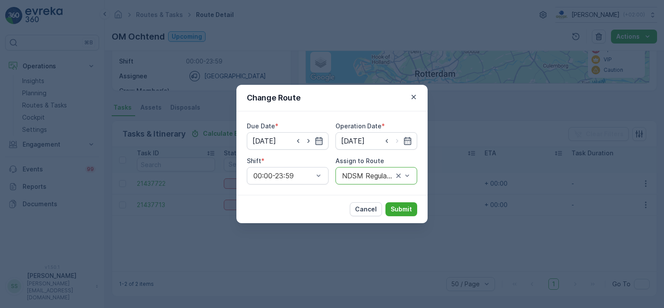
click at [305, 197] on div "Cancel Submit" at bounding box center [331, 209] width 191 height 28
click at [402, 209] on p "Submit" at bounding box center [401, 209] width 21 height 9
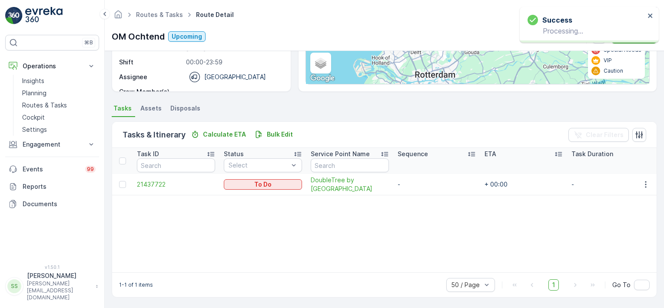
scroll to position [144, 0]
click at [344, 109] on ul "Tasks Assets Disposals" at bounding box center [384, 108] width 545 height 15
drag, startPoint x: 341, startPoint y: 101, endPoint x: 299, endPoint y: 109, distance: 42.1
click at [339, 103] on ul "Tasks Assets Disposals" at bounding box center [384, 108] width 545 height 15
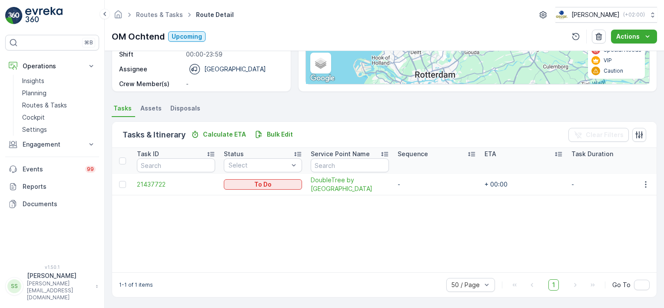
scroll to position [0, 0]
click at [645, 189] on icon "button" at bounding box center [645, 184] width 9 height 9
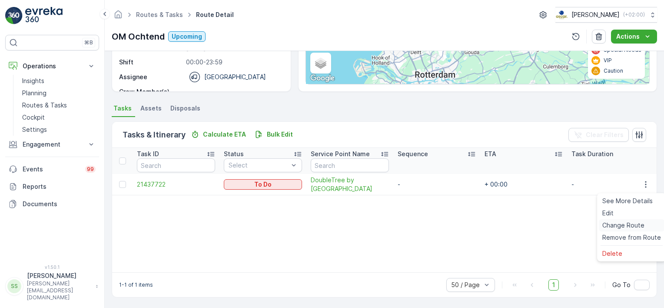
click at [627, 224] on span "Change Route" at bounding box center [623, 225] width 42 height 9
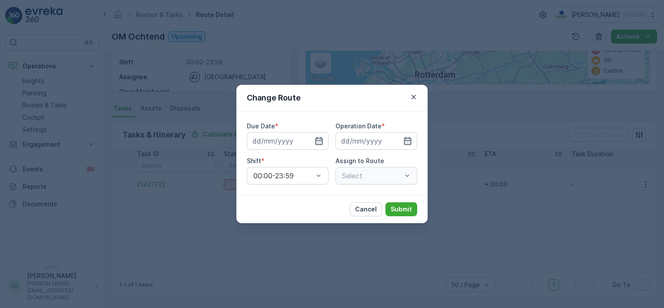
type input "[DATE]"
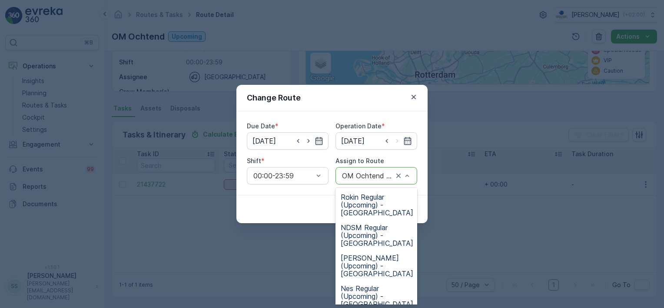
scroll to position [313, 0]
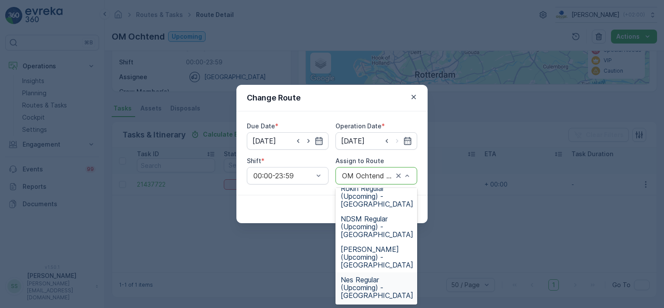
click at [356, 282] on span "Nes Regular (Upcoming) - [GEOGRAPHIC_DATA]" at bounding box center [377, 286] width 73 height 23
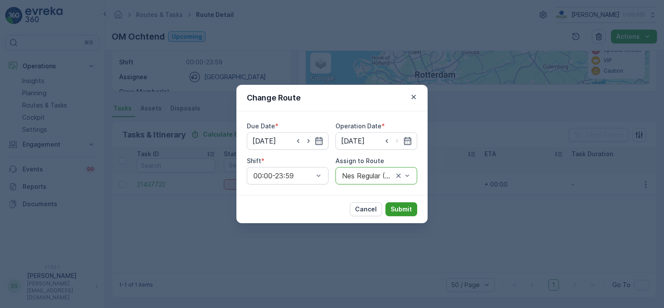
click at [405, 206] on p "Submit" at bounding box center [401, 209] width 21 height 9
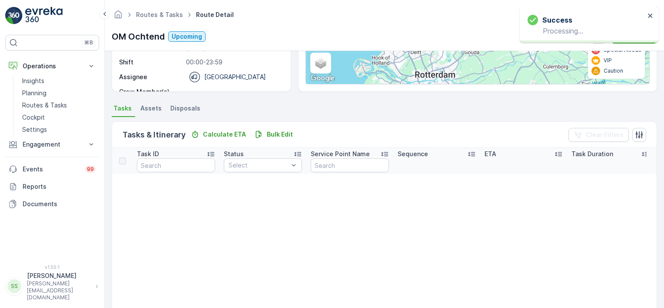
click at [335, 132] on div "Tasks & Itinerary Calculate ETA Bulk Edit Clear Filters" at bounding box center [384, 135] width 544 height 26
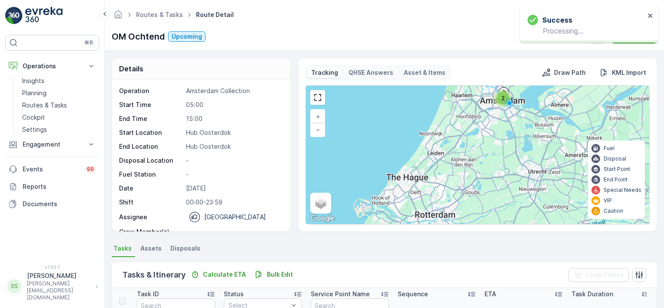
click at [291, 64] on div "Details Operation Amsterdam Collection Start Time 05:00 End Time 15:00 Start Lo…" at bounding box center [384, 145] width 545 height 174
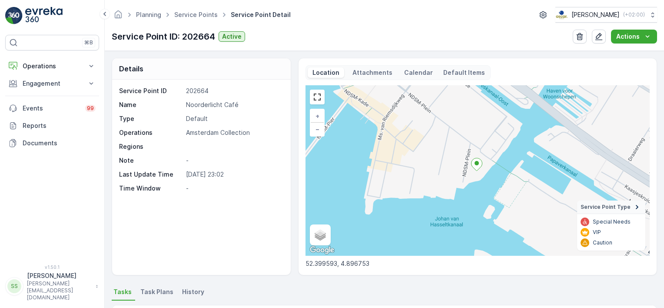
click at [362, 74] on p "Attachments" at bounding box center [372, 72] width 43 height 9
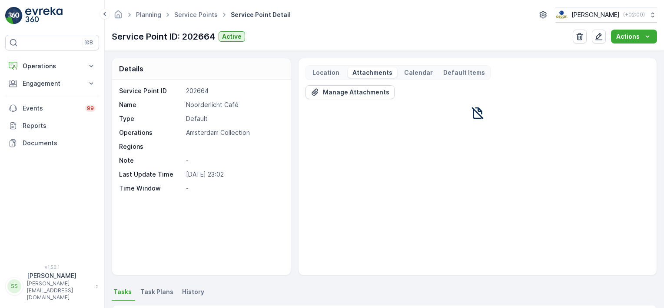
click at [325, 72] on p "Location" at bounding box center [326, 72] width 30 height 9
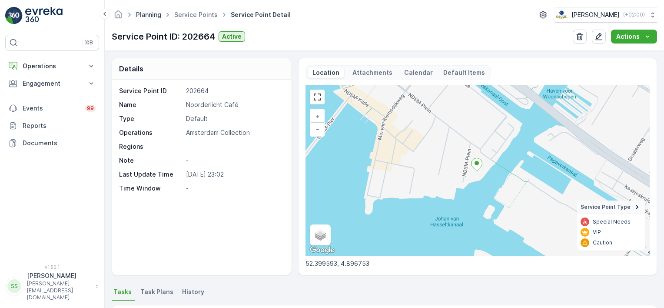
click at [154, 13] on link "Planning" at bounding box center [148, 14] width 25 height 7
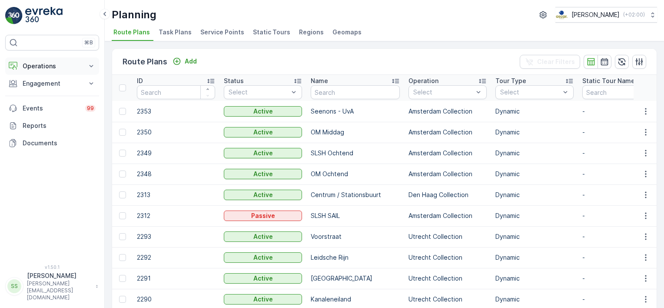
click at [31, 65] on p "Operations" at bounding box center [52, 66] width 59 height 9
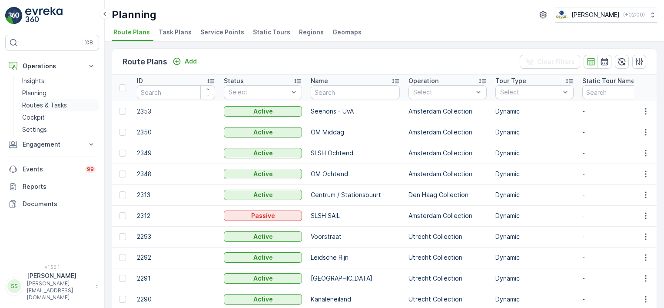
click at [36, 105] on p "Routes & Tasks" at bounding box center [44, 105] width 45 height 9
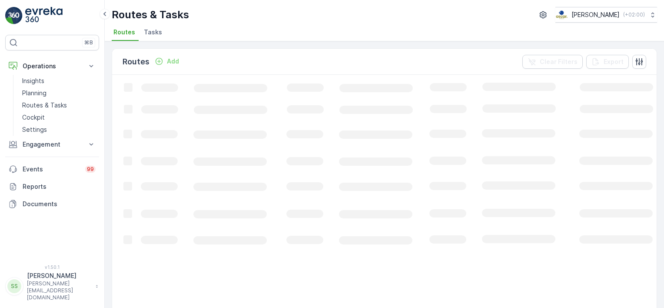
click at [219, 55] on div "Routes Add Clear Filters Export" at bounding box center [384, 62] width 544 height 26
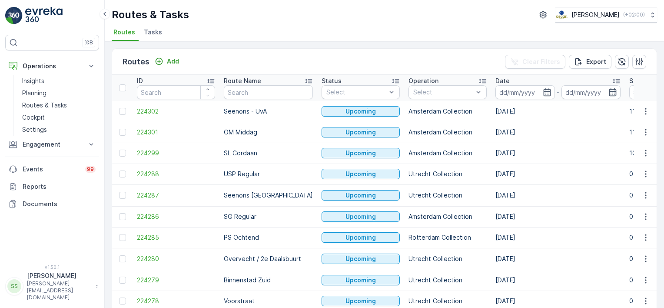
drag, startPoint x: 353, startPoint y: 56, endPoint x: 343, endPoint y: 56, distance: 9.6
click at [352, 56] on div "Routes Add Clear Filters Export" at bounding box center [384, 62] width 544 height 26
click at [290, 57] on div "Routes Add Clear Filters Export" at bounding box center [384, 62] width 544 height 26
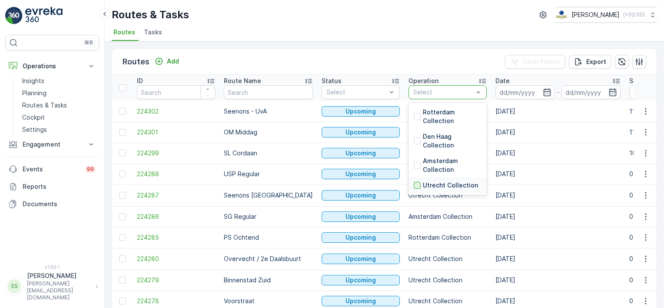
click at [414, 186] on div at bounding box center [417, 185] width 7 height 7
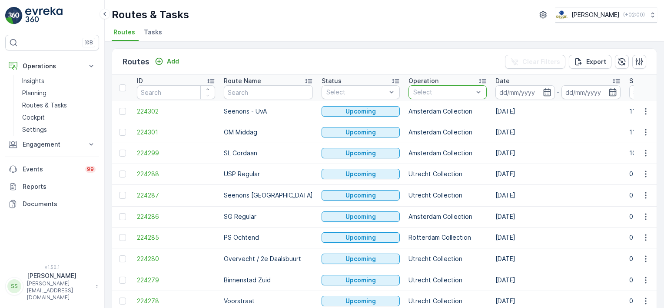
click at [450, 63] on div "Routes Add Clear Filters Export" at bounding box center [384, 62] width 544 height 26
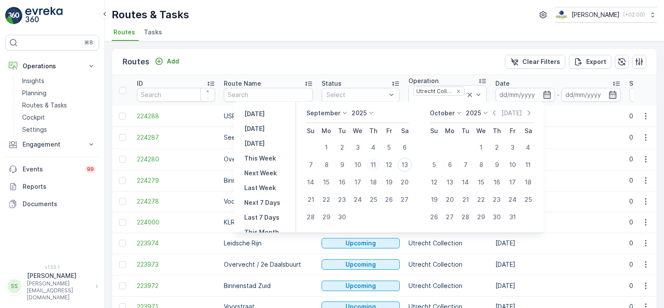
click at [375, 164] on div "11" at bounding box center [373, 165] width 14 height 14
type input "11.09.2025"
click at [419, 56] on div "Routes Add Clear Filters Export" at bounding box center [384, 62] width 544 height 26
type input "11.09.2025"
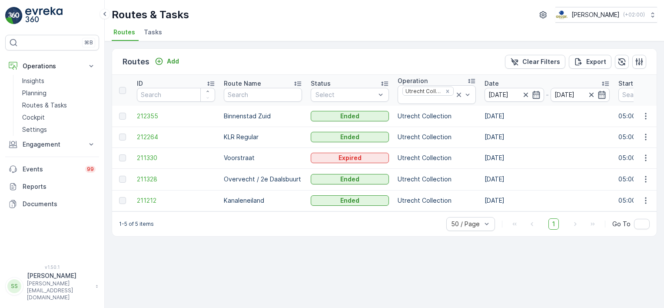
click at [255, 58] on div "Routes Add Clear Filters Export" at bounding box center [384, 62] width 544 height 26
click at [146, 179] on span "211328" at bounding box center [176, 179] width 78 height 9
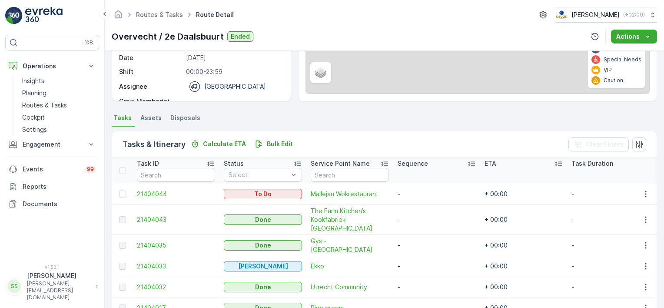
scroll to position [172, 0]
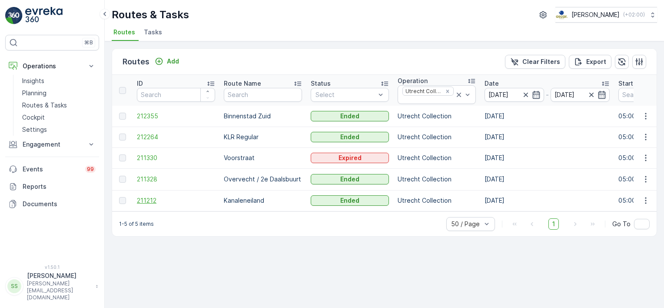
click at [147, 201] on span "211212" at bounding box center [176, 200] width 78 height 9
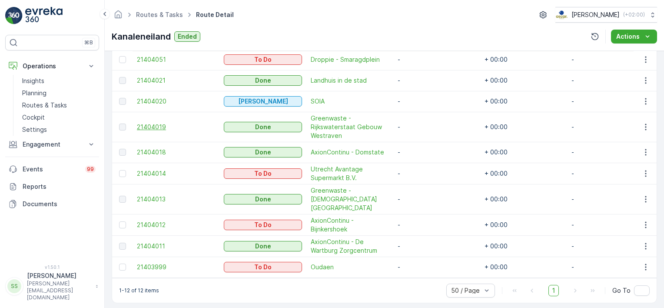
scroll to position [307, 0]
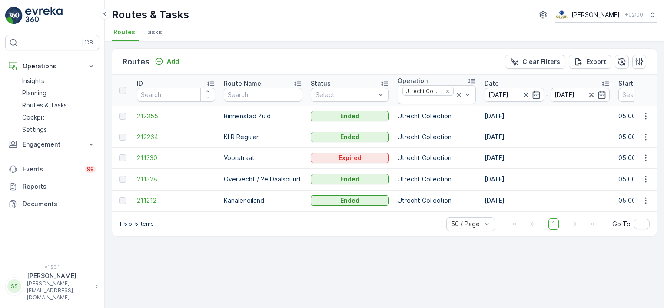
click at [150, 118] on span "212355" at bounding box center [176, 116] width 78 height 9
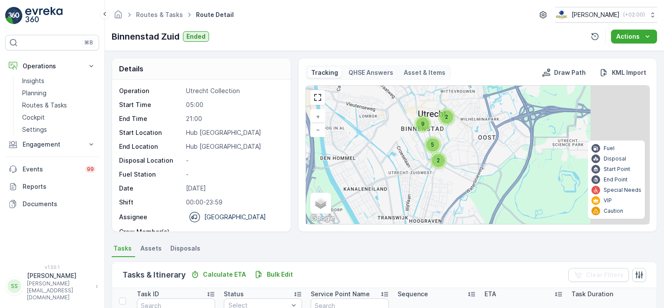
drag, startPoint x: 497, startPoint y: 172, endPoint x: 409, endPoint y: 142, distance: 92.8
click at [390, 155] on div "2 2 9 5 + − Satellite Roadmap Terrain Hybrid Leaflet Keyboard shortcuts Map Dat…" at bounding box center [477, 155] width 343 height 138
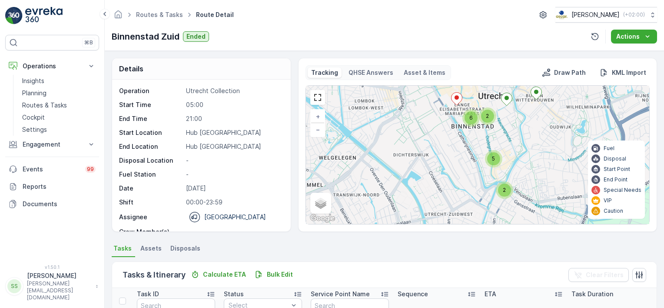
drag, startPoint x: 395, startPoint y: 143, endPoint x: 438, endPoint y: 136, distance: 43.6
click at [438, 136] on div "2 2 6 5 + − Satellite Roadmap Terrain Hybrid Leaflet Keyboard shortcuts Map Dat…" at bounding box center [477, 155] width 343 height 138
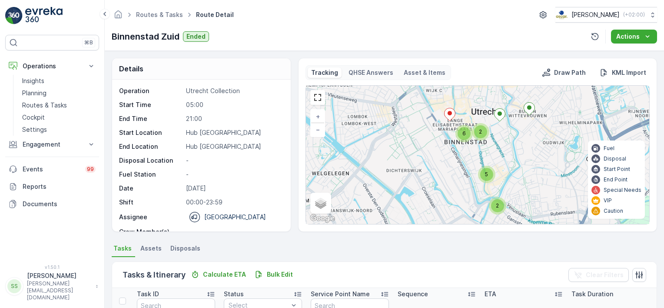
drag, startPoint x: 428, startPoint y: 147, endPoint x: 421, endPoint y: 163, distance: 17.1
click at [421, 163] on div "2 2 6 5 + − Satellite Roadmap Terrain Hybrid Leaflet Keyboard shortcuts Map Dat…" at bounding box center [477, 155] width 343 height 138
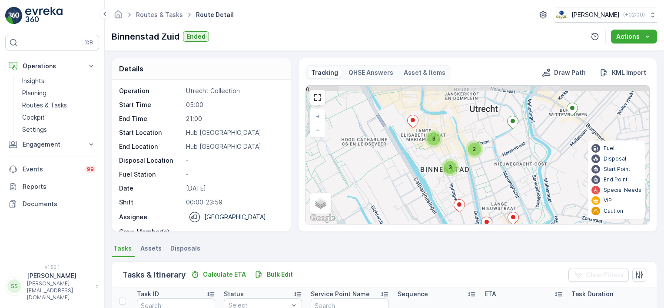
drag, startPoint x: 379, startPoint y: 144, endPoint x: 374, endPoint y: 158, distance: 14.4
click at [372, 158] on div "2 2 3 3 2 + − Satellite Roadmap Terrain Hybrid Leaflet Keyboard shortcuts Map D…" at bounding box center [477, 155] width 343 height 138
click at [292, 136] on div "Details Operation Utrecht Collection Start Time 05:00 End Time 21:00 Start Loca…" at bounding box center [384, 145] width 545 height 174
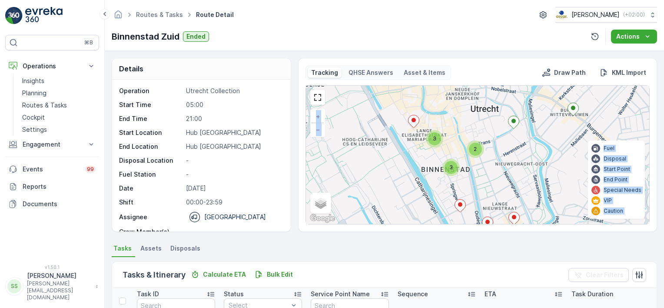
drag, startPoint x: 661, startPoint y: 81, endPoint x: 661, endPoint y: 86, distance: 5.2
click at [661, 86] on div "Details Operation Utrecht Collection Start Time 05:00 End Time 21:00 Start Loca…" at bounding box center [384, 179] width 559 height 257
drag, startPoint x: 661, startPoint y: 86, endPoint x: 651, endPoint y: 95, distance: 13.5
click at [651, 95] on div "Tracking QHSE Answers Asset & Items Draw Path KML Import 2 2 3 3 2 + − Satellit…" at bounding box center [477, 145] width 359 height 174
click at [656, 103] on div "Details Operation Utrecht Collection Start Time 05:00 End Time 21:00 Start Loca…" at bounding box center [384, 179] width 559 height 257
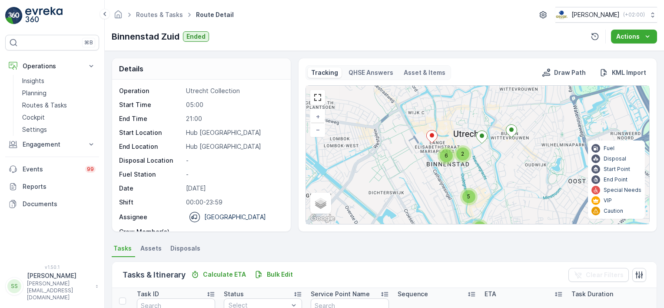
scroll to position [87, 0]
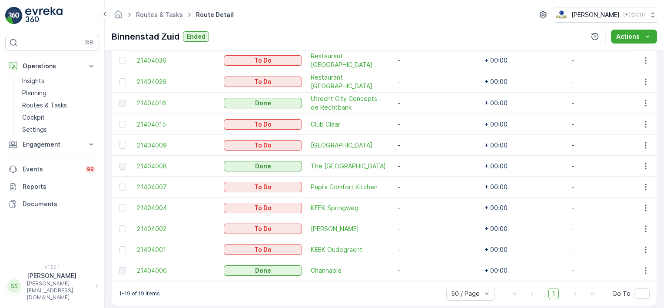
scroll to position [457, 0]
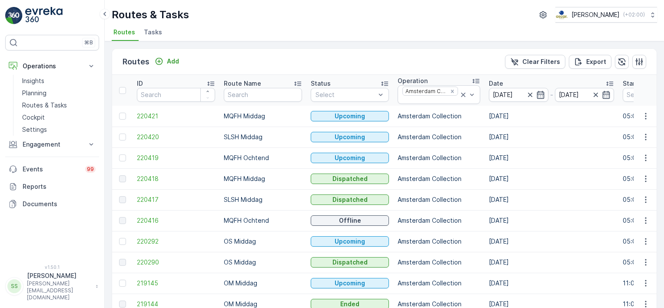
click at [252, 60] on div "Routes Add Clear Filters Export" at bounding box center [384, 62] width 544 height 26
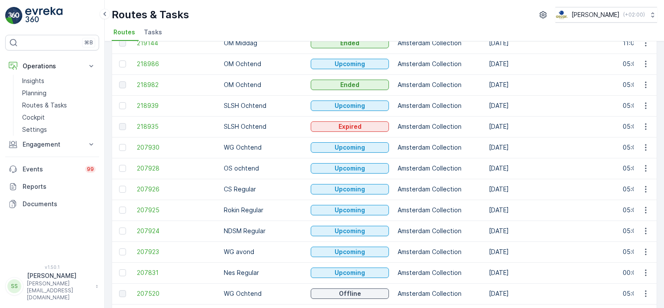
scroll to position [217, 0]
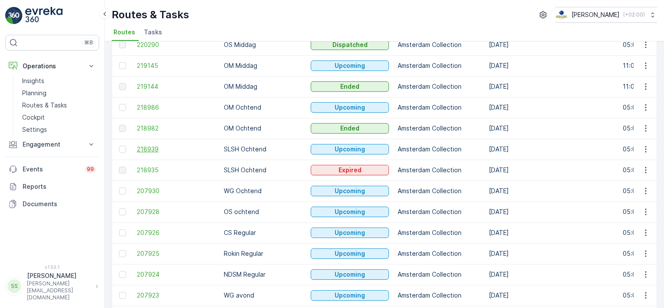
click at [146, 146] on span "218939" at bounding box center [176, 149] width 78 height 9
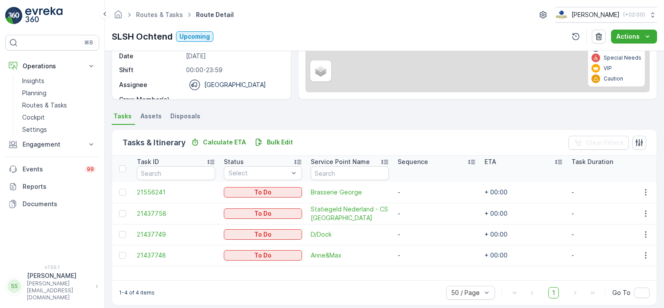
scroll to position [140, 0]
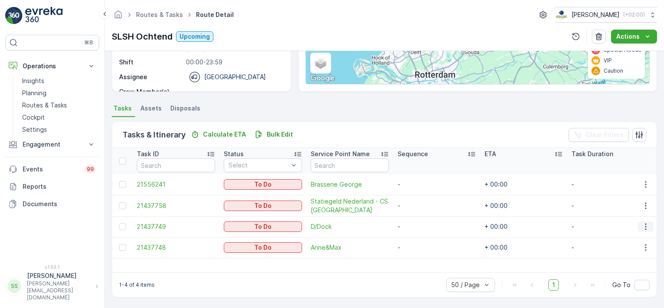
click at [645, 225] on icon "button" at bounding box center [645, 226] width 9 height 9
click at [626, 264] on span "Change Route" at bounding box center [623, 263] width 42 height 9
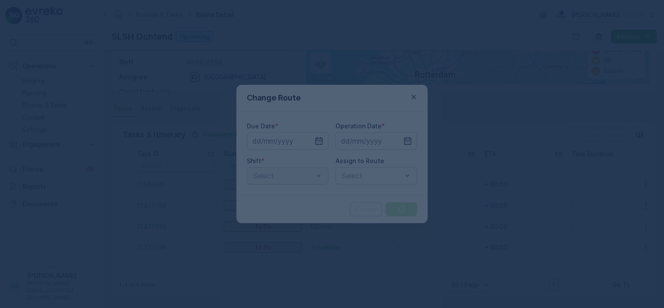
type input "[DATE]"
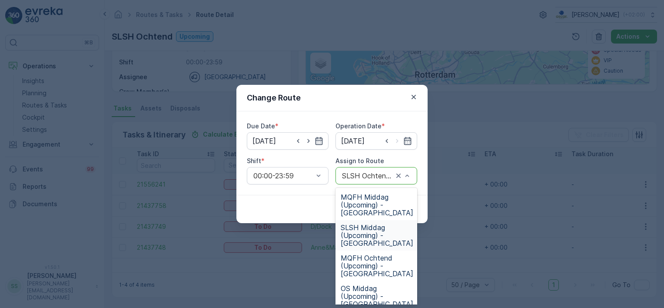
click at [375, 231] on span "SLSH Middag (Upcoming) - [GEOGRAPHIC_DATA]" at bounding box center [377, 234] width 73 height 23
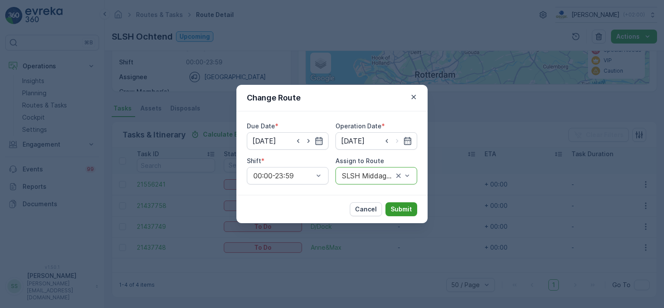
click at [403, 212] on p "Submit" at bounding box center [401, 209] width 21 height 9
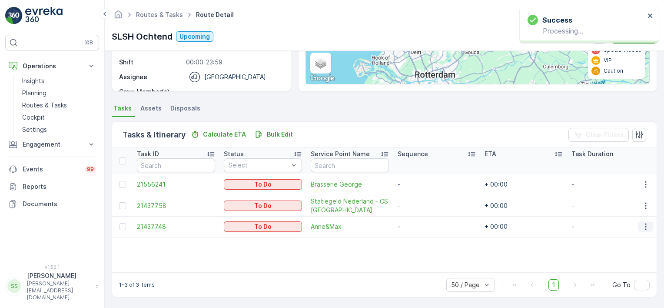
click at [647, 226] on icon "button" at bounding box center [645, 226] width 9 height 9
click at [612, 249] on span "Edit" at bounding box center [607, 250] width 11 height 9
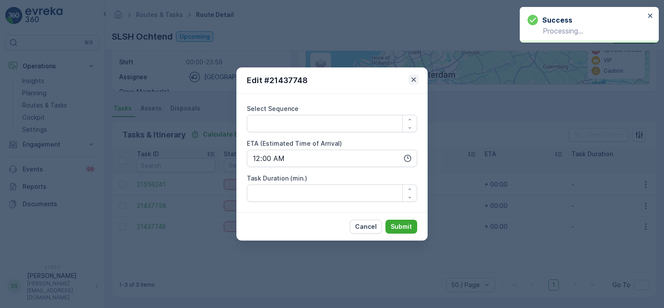
click at [413, 78] on icon "button" at bounding box center [413, 79] width 4 height 4
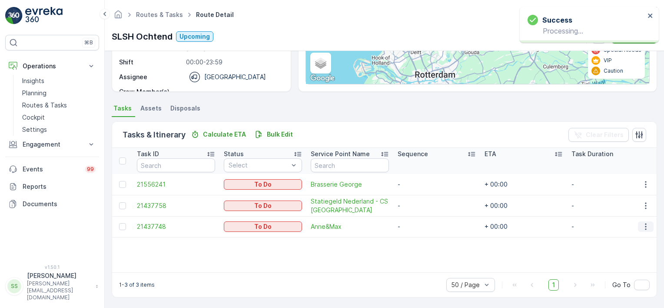
click at [644, 227] on icon "button" at bounding box center [645, 226] width 9 height 9
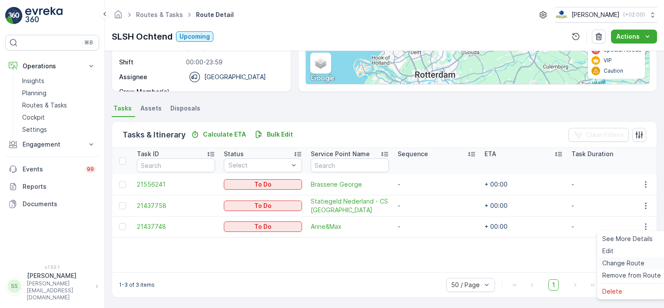
click at [629, 264] on span "Change Route" at bounding box center [623, 263] width 42 height 9
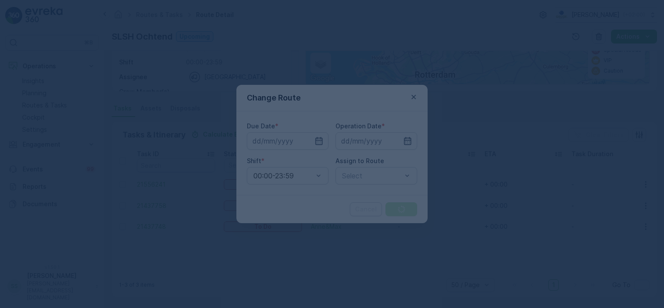
type input "[DATE]"
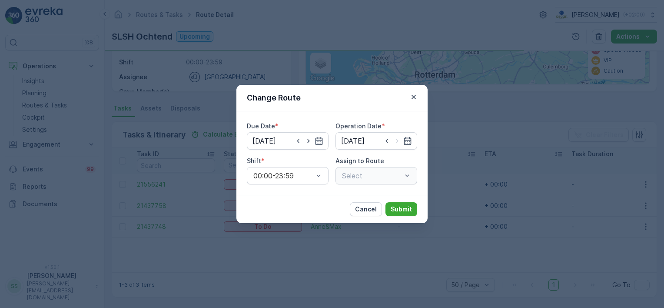
click at [379, 173] on div "Select" at bounding box center [376, 175] width 82 height 17
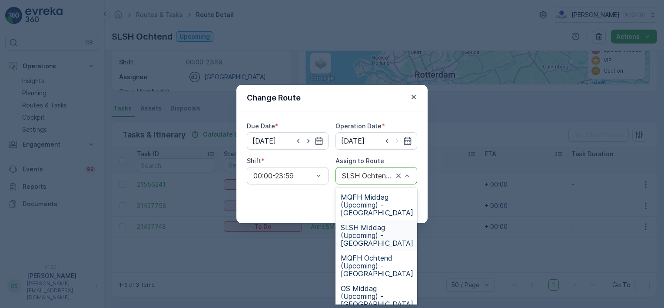
click at [374, 236] on span "SLSH Middag (Upcoming) - [GEOGRAPHIC_DATA]" at bounding box center [377, 234] width 73 height 23
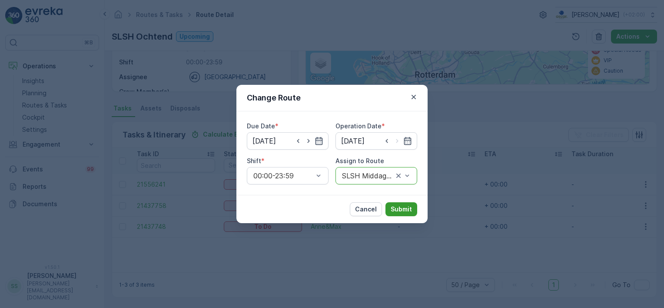
click at [401, 208] on p "Submit" at bounding box center [401, 209] width 21 height 9
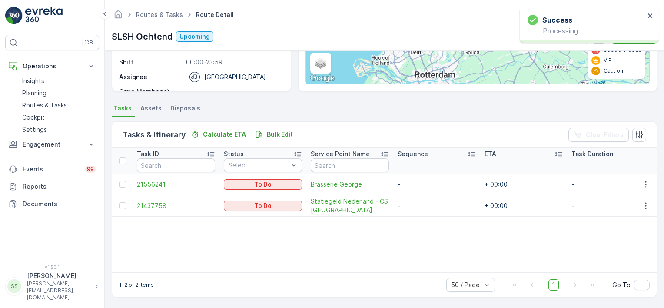
click at [382, 134] on div "Tasks & Itinerary Calculate ETA Bulk Edit Clear Filters" at bounding box center [384, 135] width 544 height 26
